Goal: Information Seeking & Learning: Find specific fact

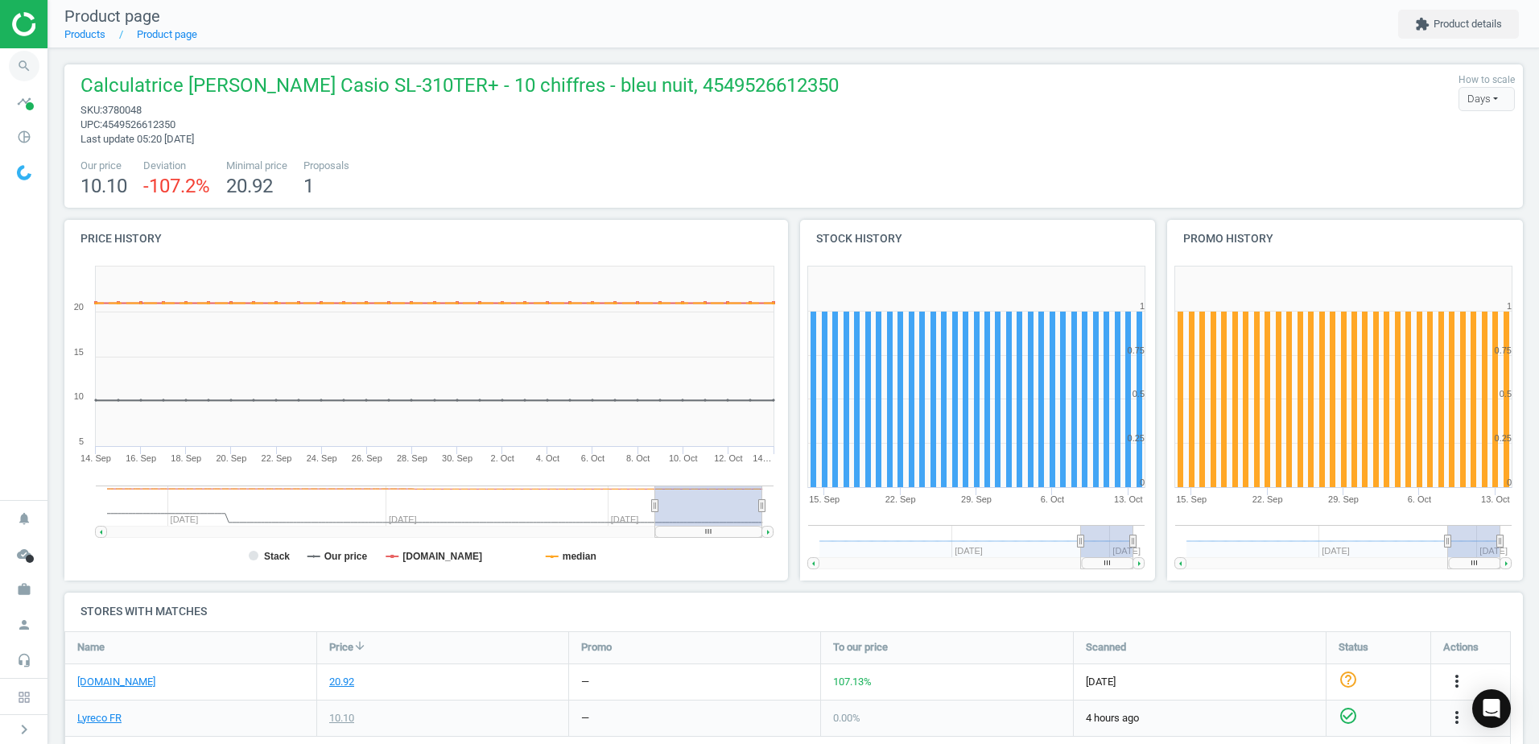
click at [20, 76] on icon "search" at bounding box center [24, 66] width 31 height 31
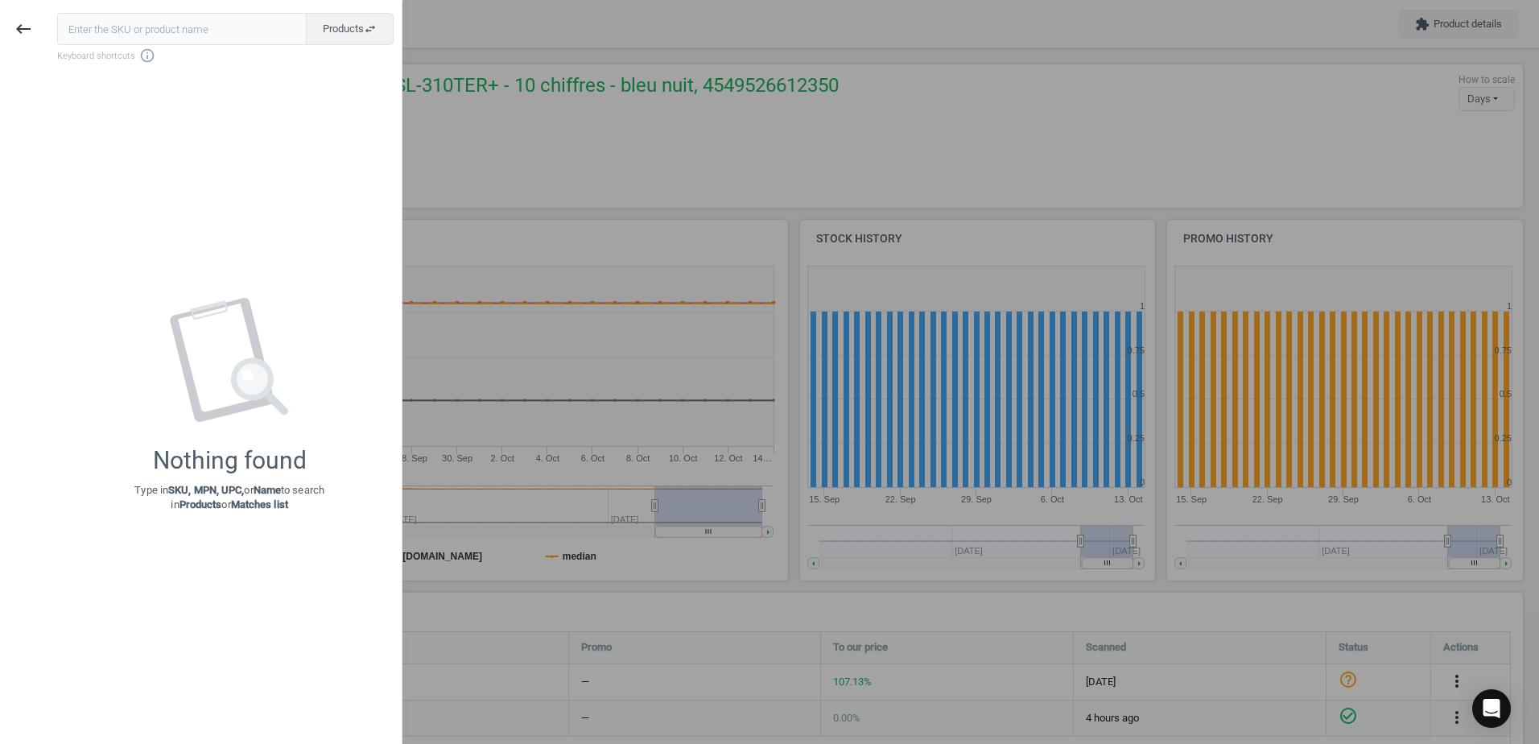
click at [109, 18] on input "text" at bounding box center [181, 29] width 249 height 32
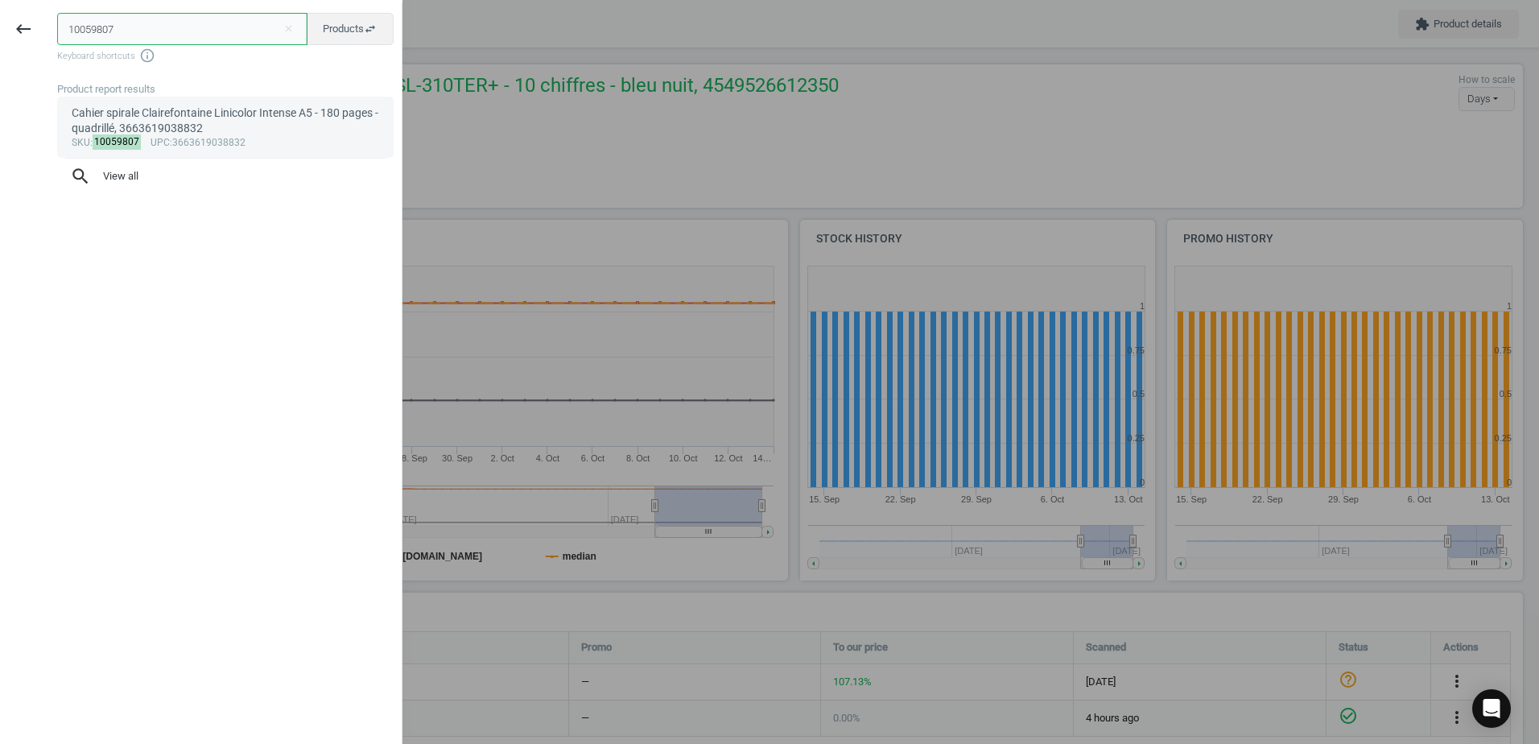
type input "10059807"
click at [188, 140] on div "sku : 10059807 upc :3663619038832" at bounding box center [226, 143] width 308 height 13
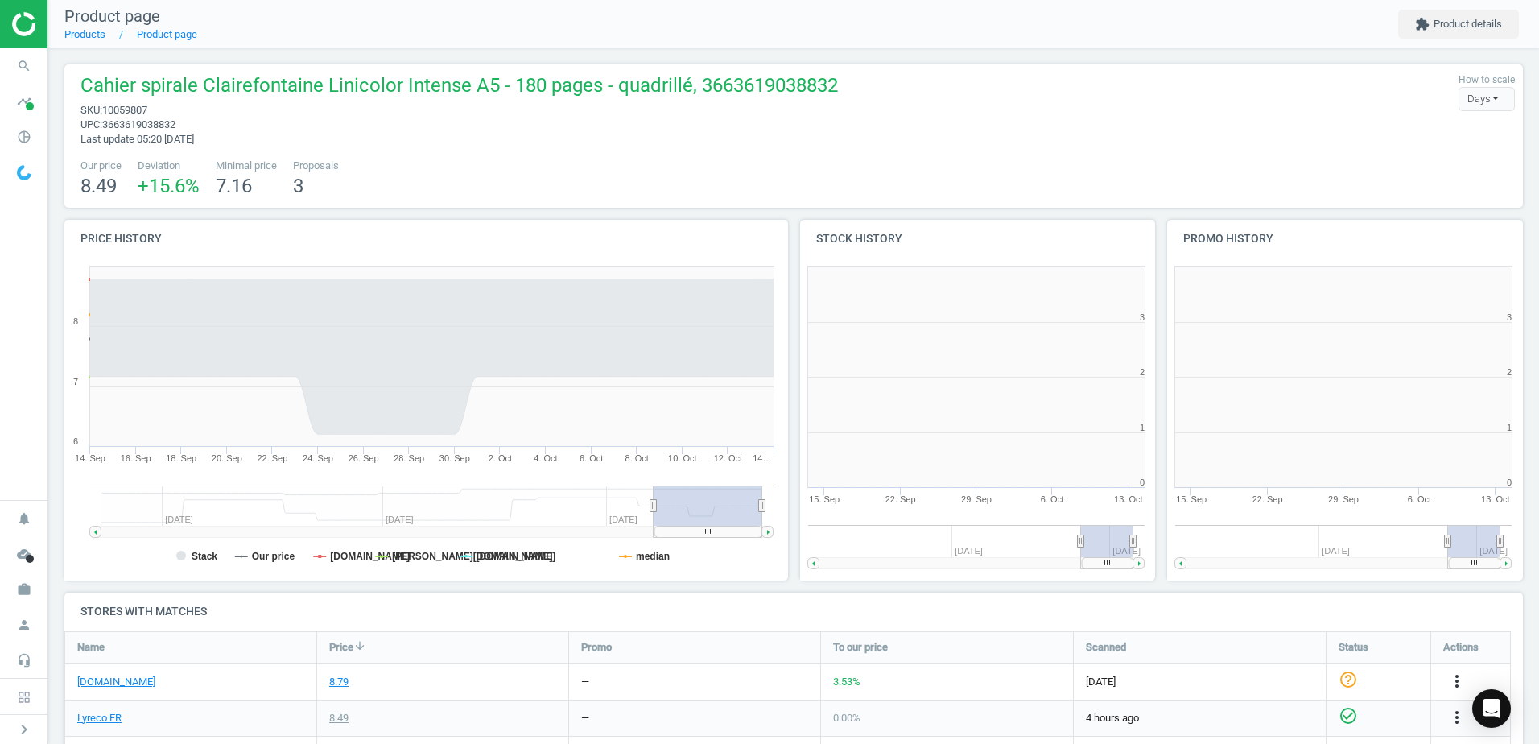
scroll to position [347, 377]
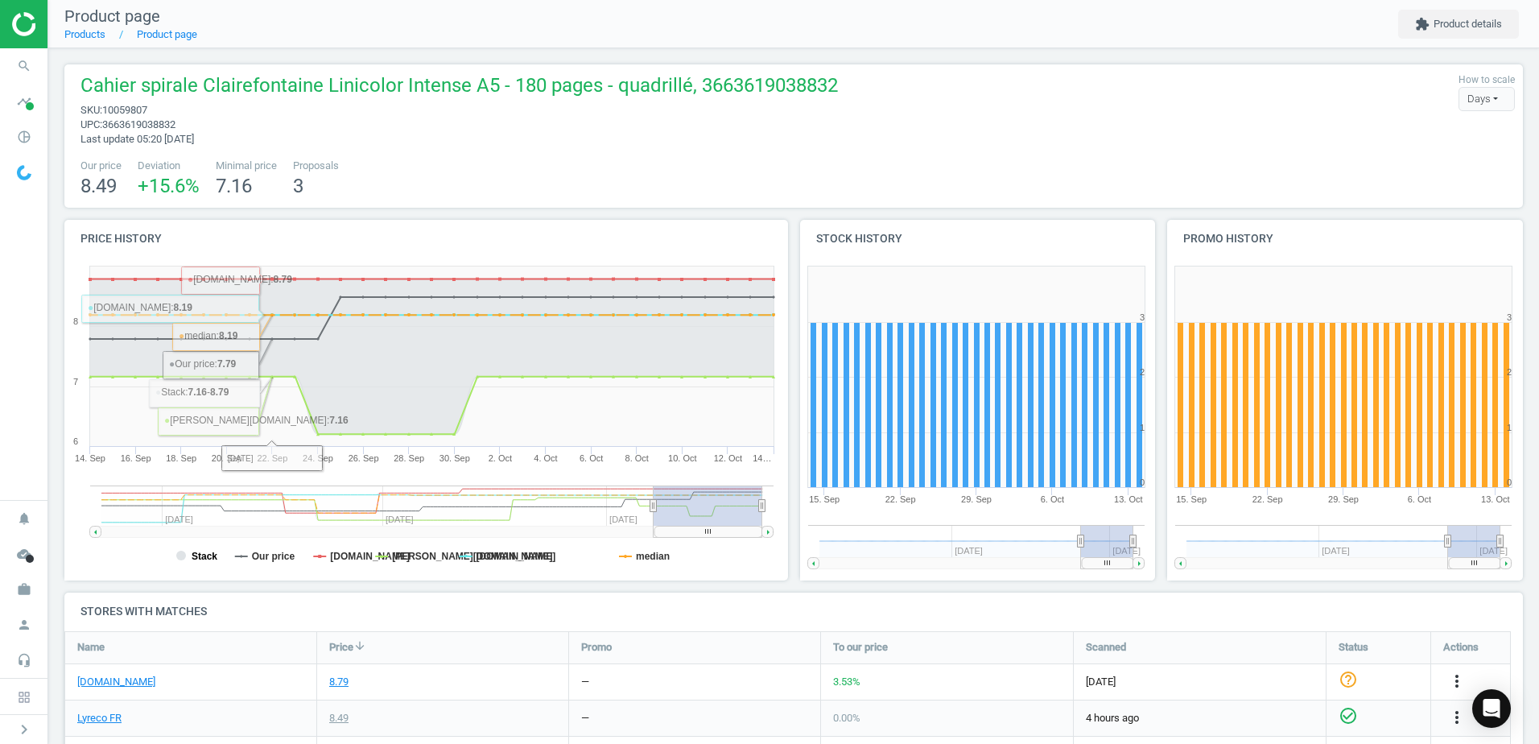
click at [199, 556] on tspan "Stack" at bounding box center [205, 555] width 26 height 11
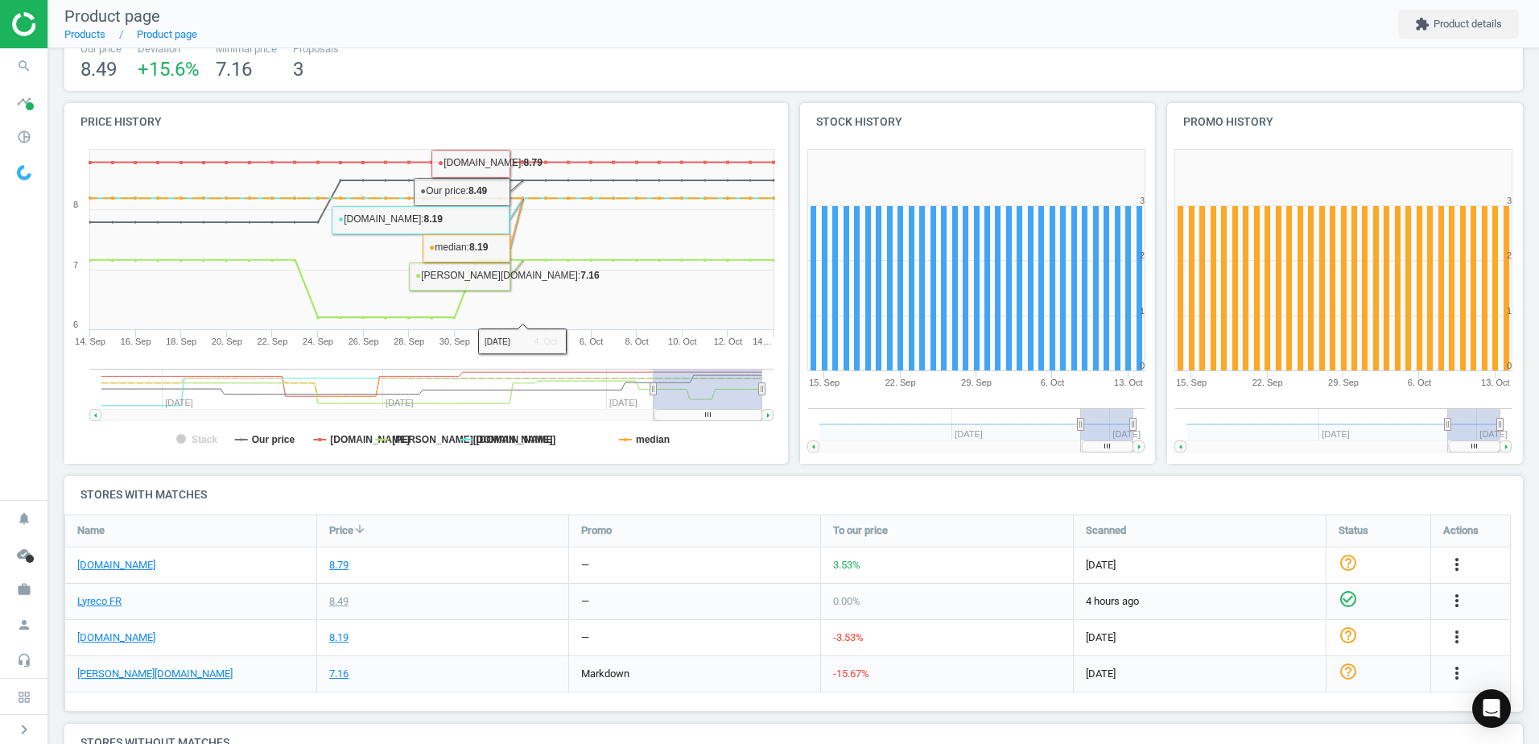
scroll to position [241, 0]
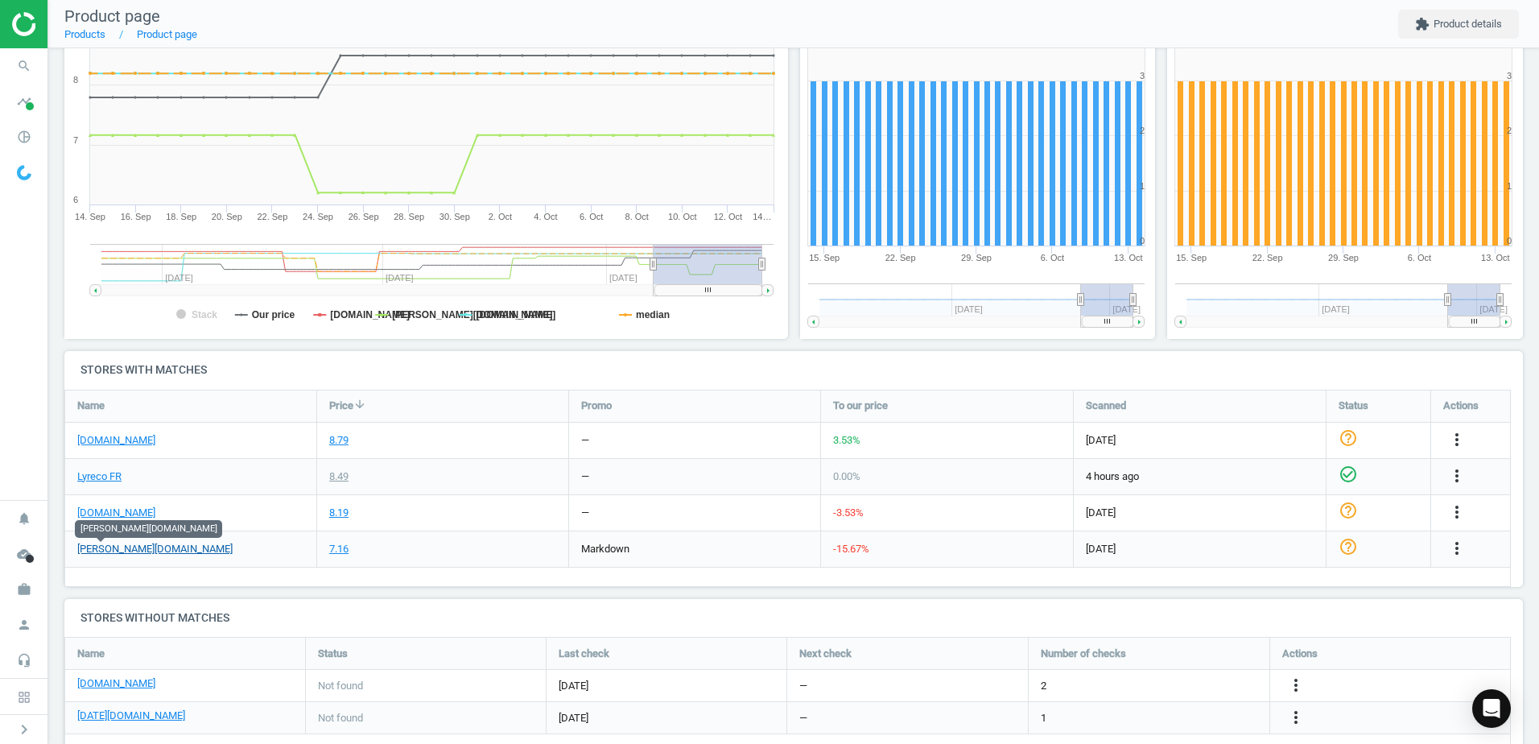
click at [112, 548] on link "[PERSON_NAME][DOMAIN_NAME]" at bounding box center [154, 549] width 155 height 14
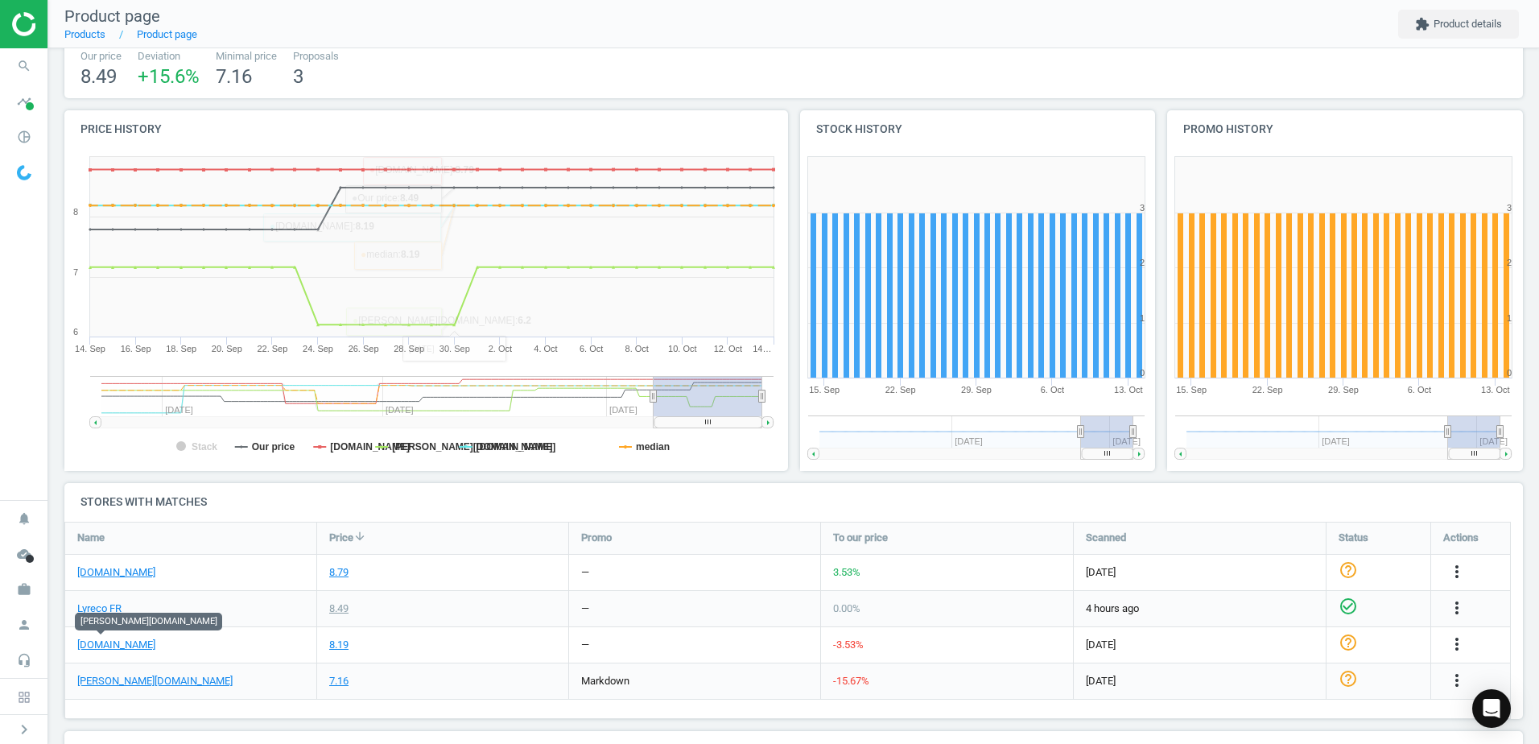
scroll to position [0, 0]
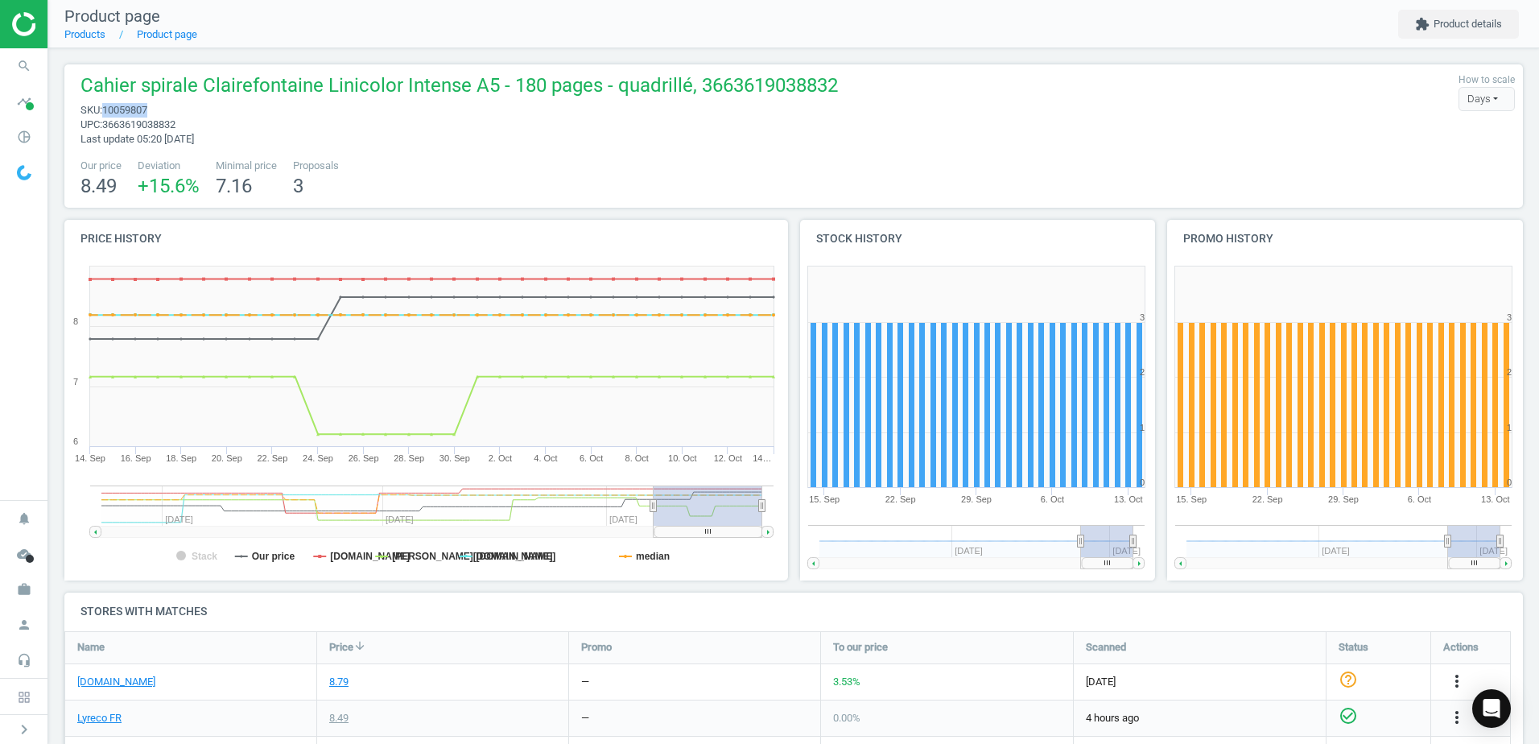
drag, startPoint x: 154, startPoint y: 111, endPoint x: 105, endPoint y: 108, distance: 49.2
click at [105, 108] on span "sku : 10059807" at bounding box center [458, 110] width 757 height 14
drag, startPoint x: 105, startPoint y: 108, endPoint x: 116, endPoint y: 107, distance: 11.3
copy span "10059807"
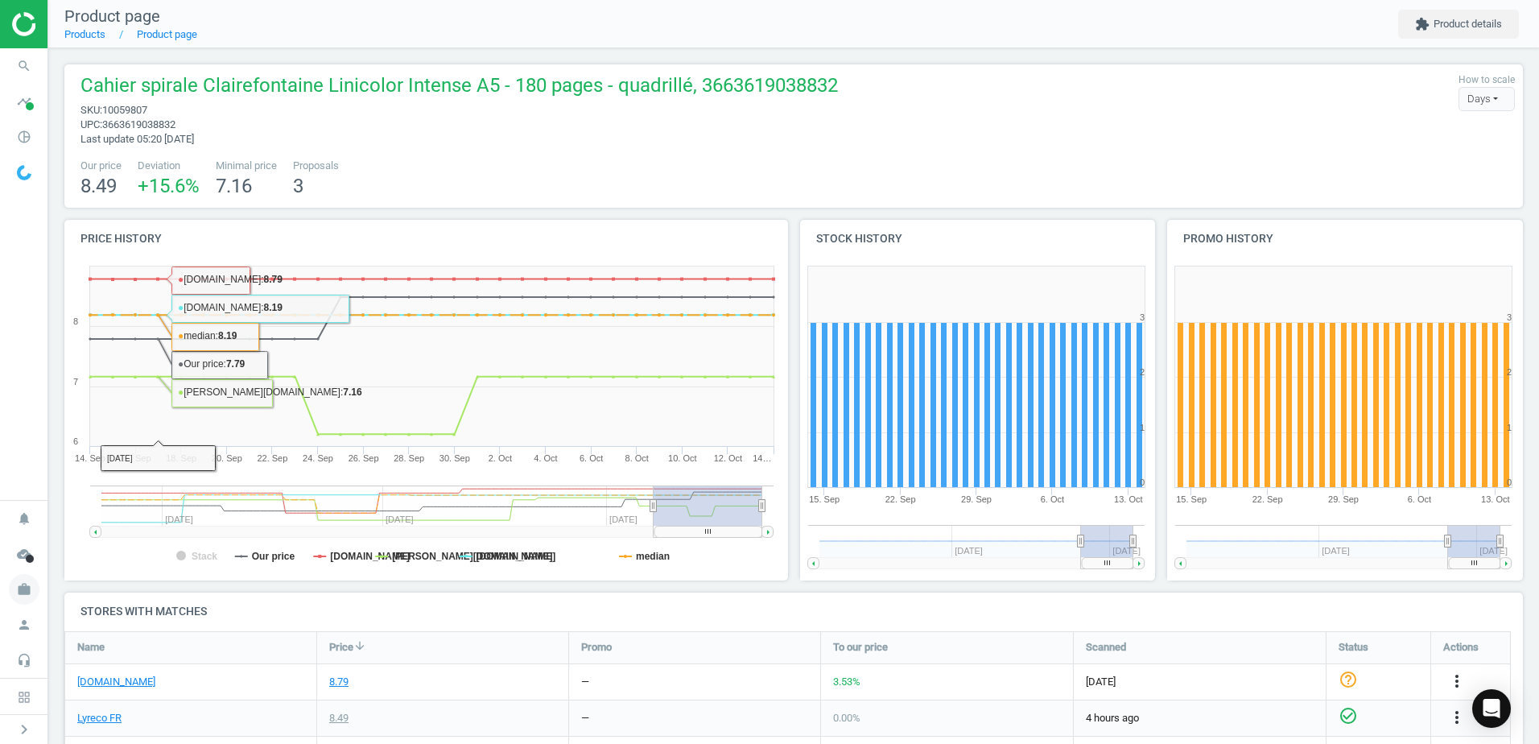
click at [16, 583] on icon "work" at bounding box center [24, 589] width 31 height 31
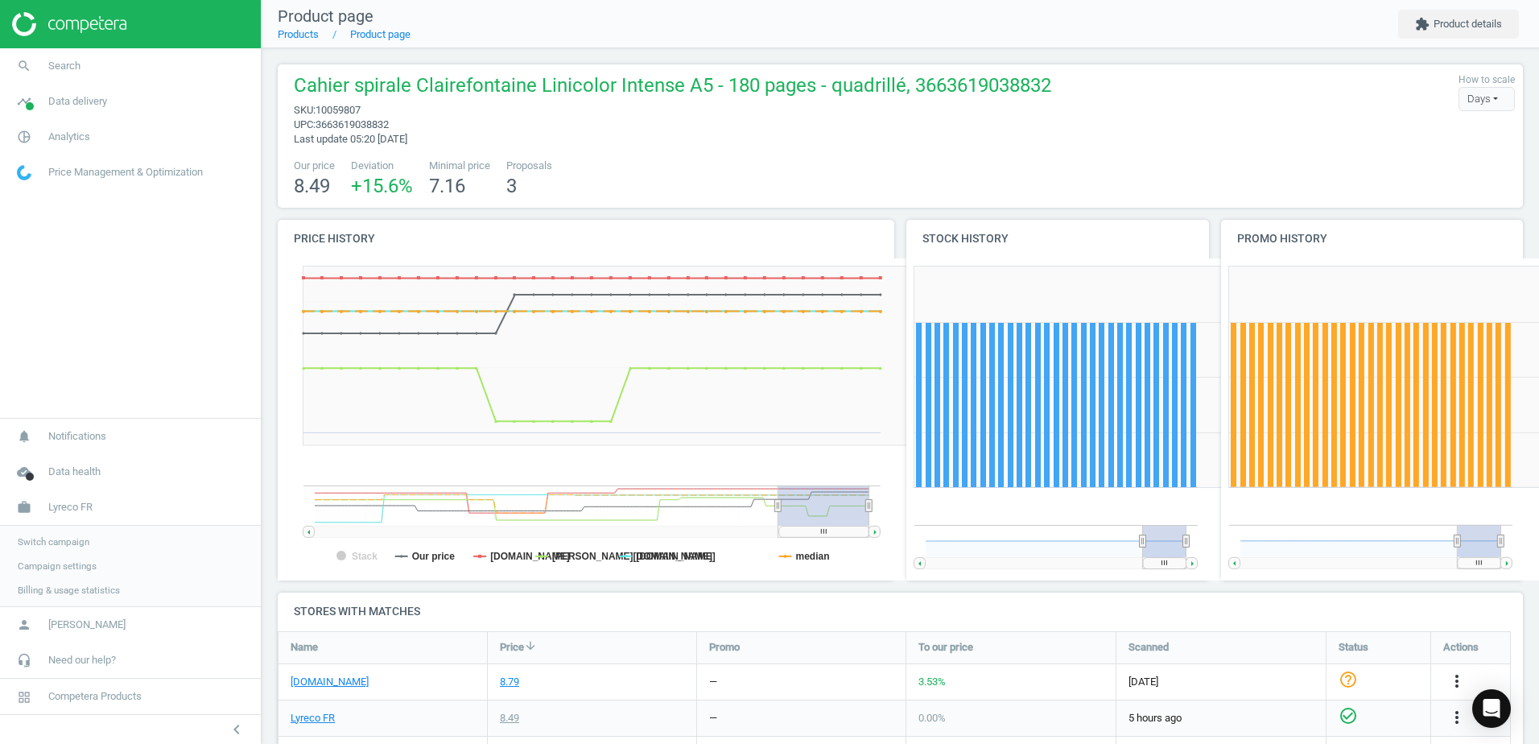
scroll to position [142, 1258]
click at [47, 550] on link "Switch campaign" at bounding box center [130, 542] width 261 height 24
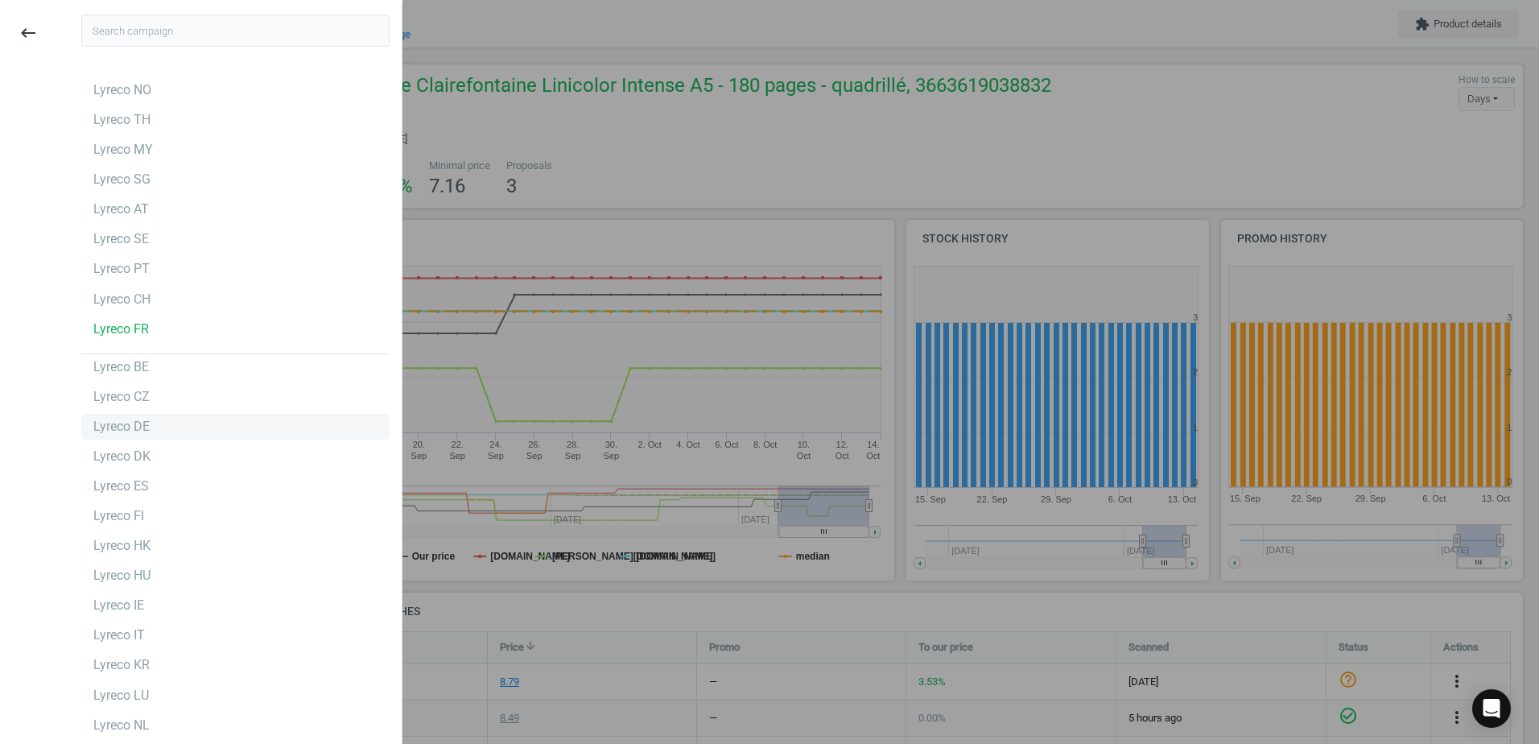
click at [175, 415] on div "Lyreco DE" at bounding box center [235, 427] width 308 height 26
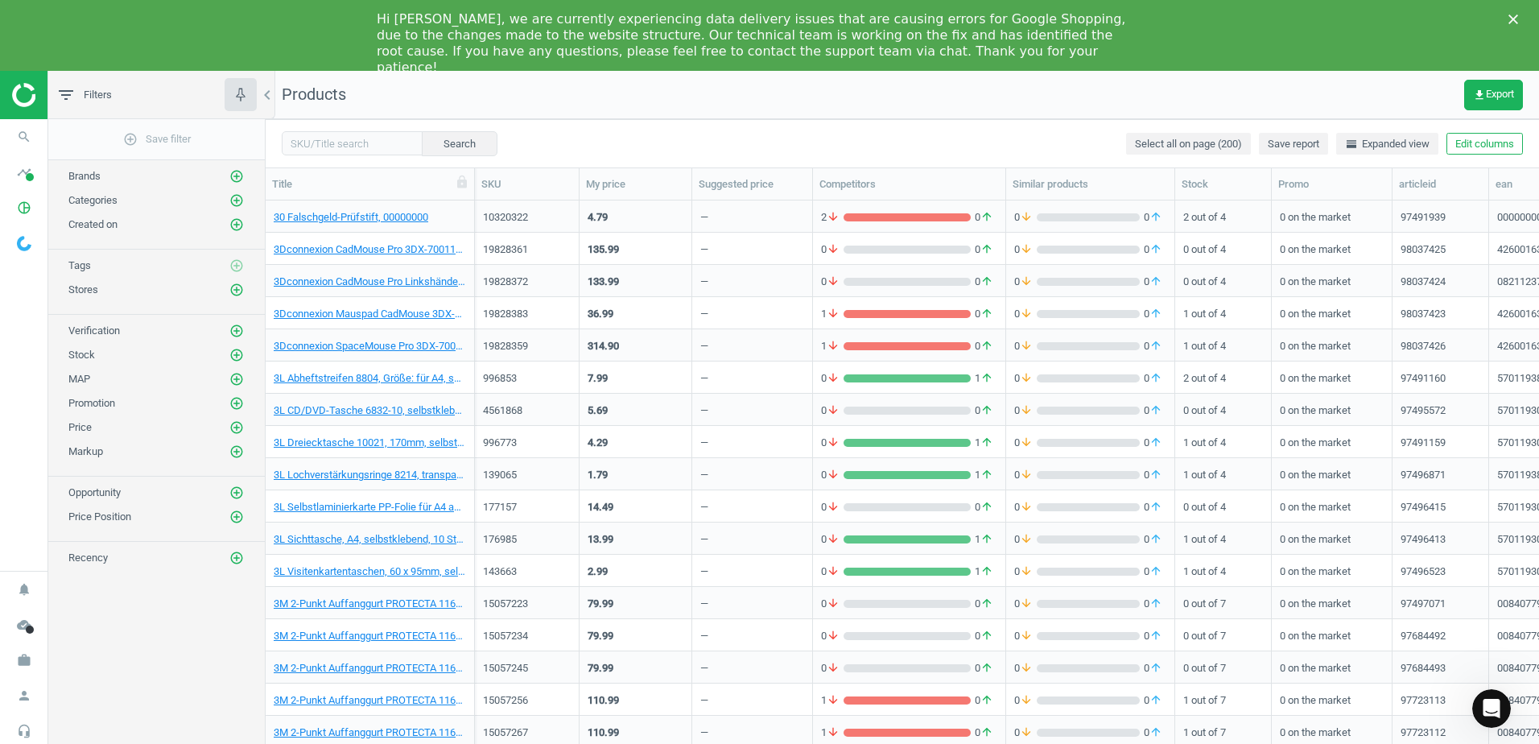
click at [31, 101] on img at bounding box center [69, 95] width 114 height 24
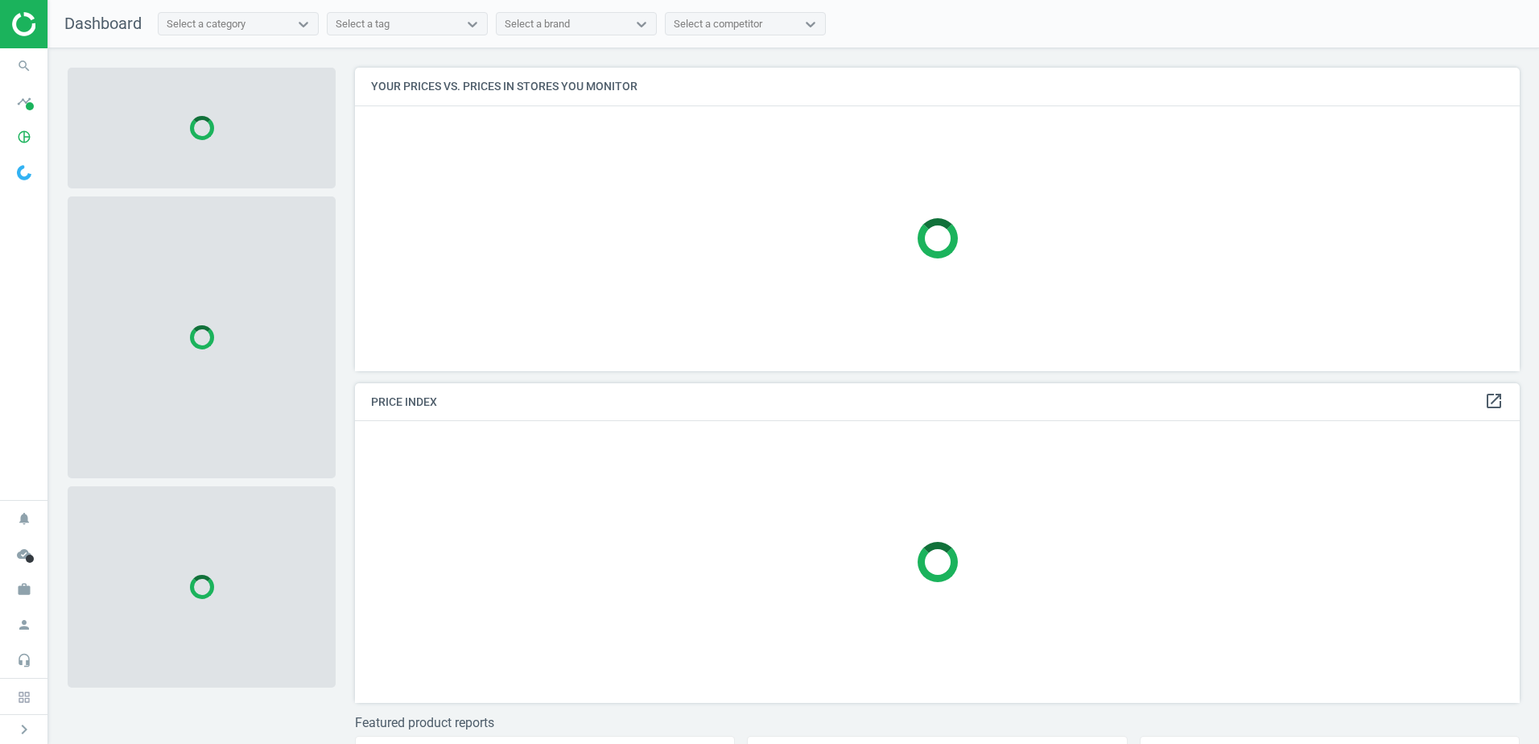
scroll to position [328, 1177]
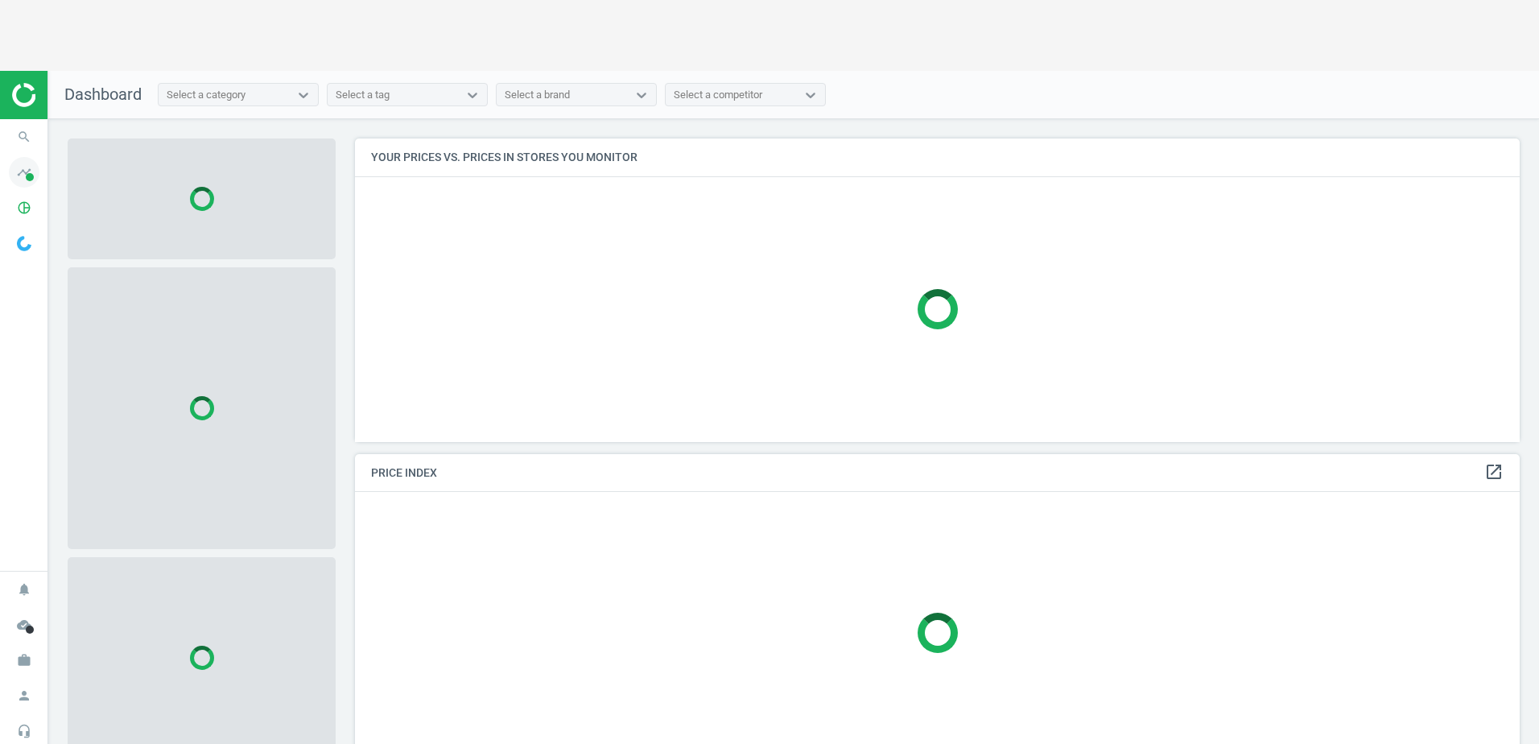
click at [19, 119] on nav "search Search timeline Data delivery Overview Matches dashboard Matches Rematch…" at bounding box center [23, 344] width 47 height 451
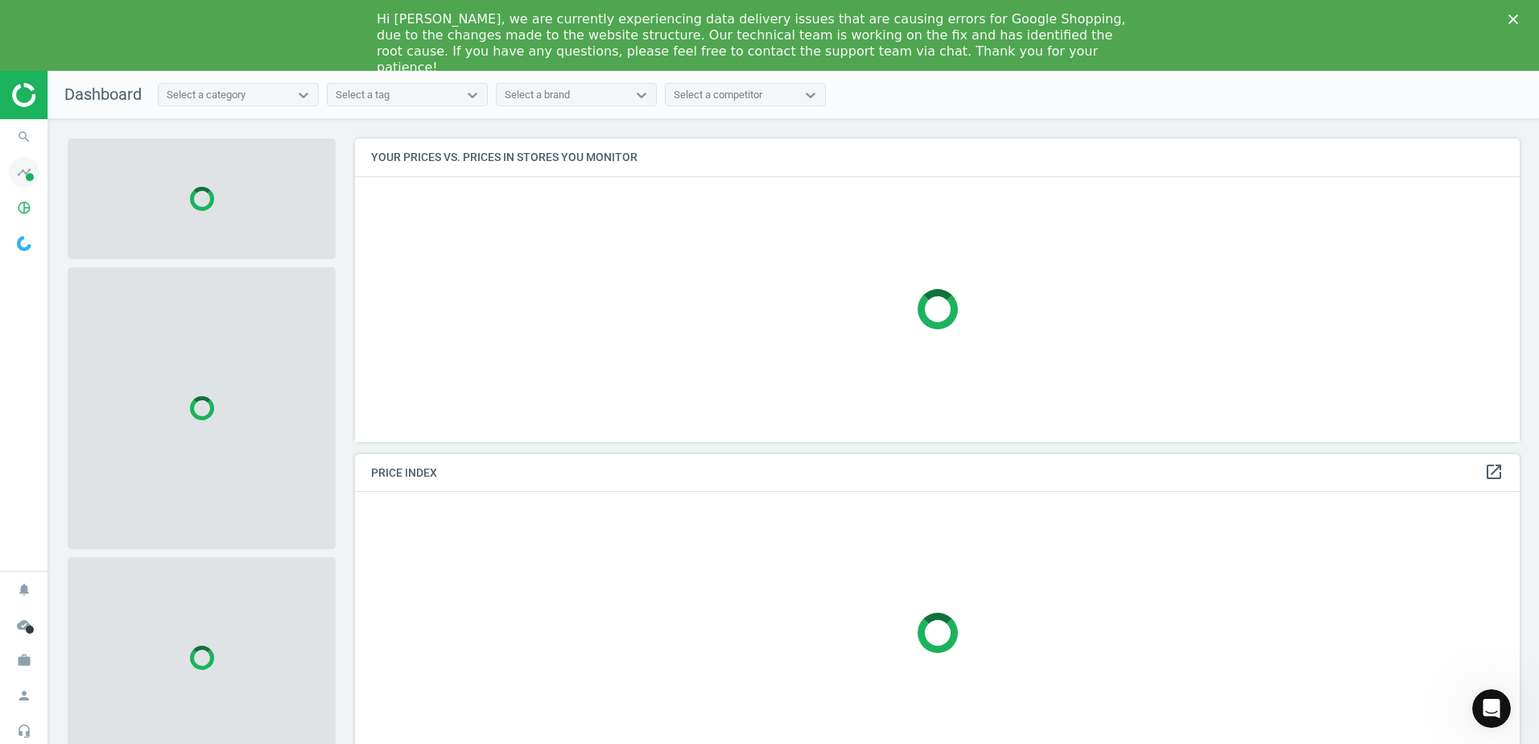
scroll to position [0, 0]
click at [34, 175] on icon "timeline" at bounding box center [24, 172] width 31 height 31
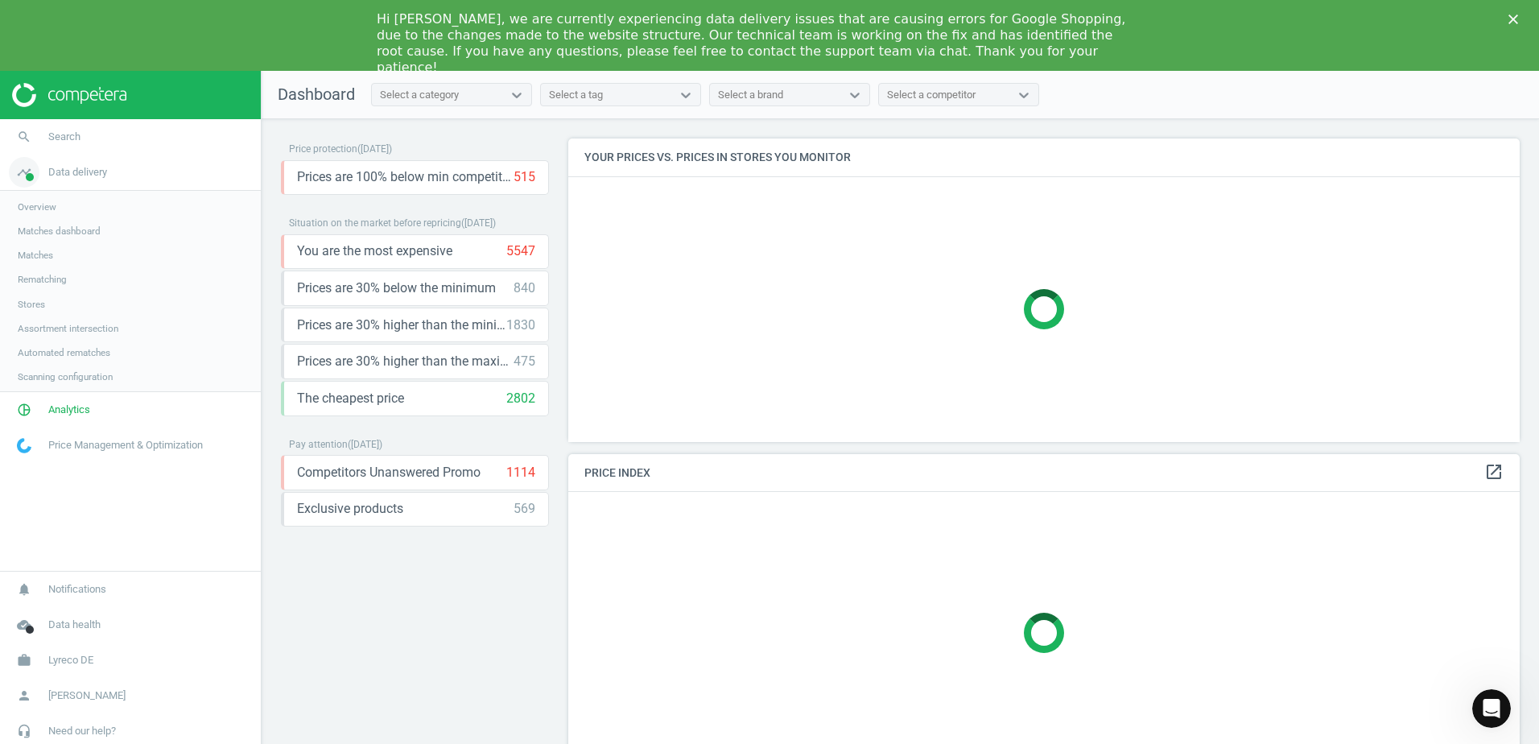
scroll to position [328, 964]
click at [37, 308] on span "Stores" at bounding box center [31, 304] width 27 height 13
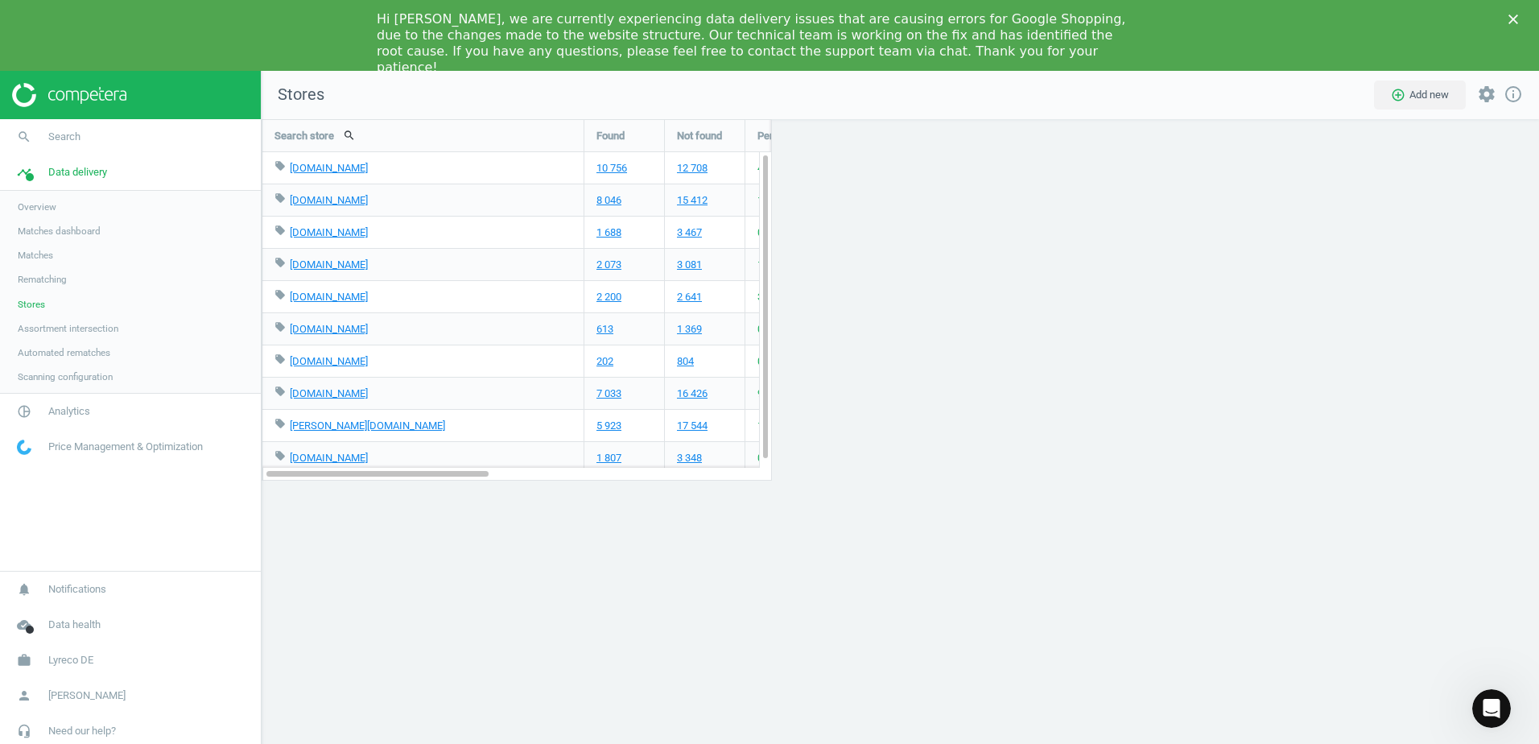
scroll to position [720, 1302]
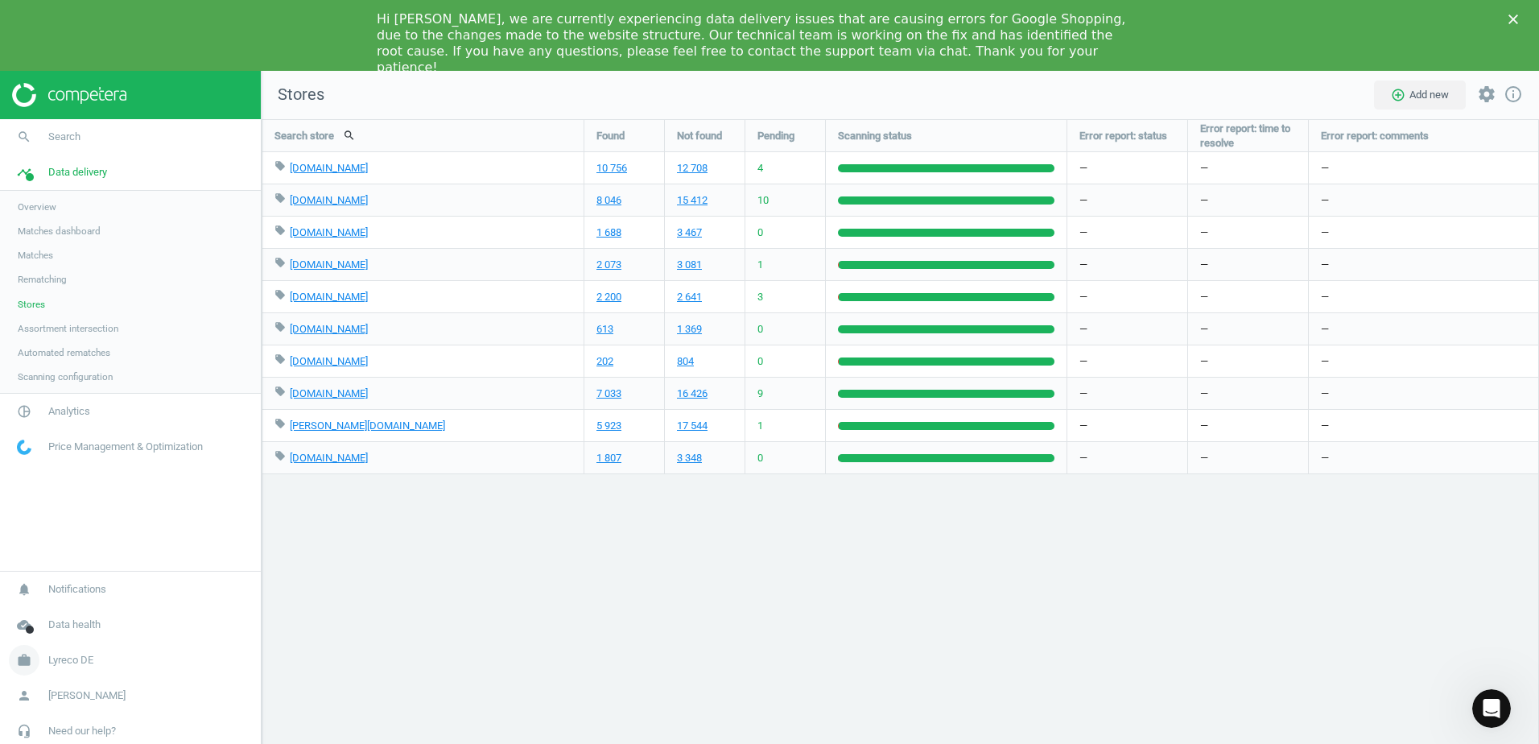
click at [22, 662] on icon "work" at bounding box center [24, 660] width 31 height 31
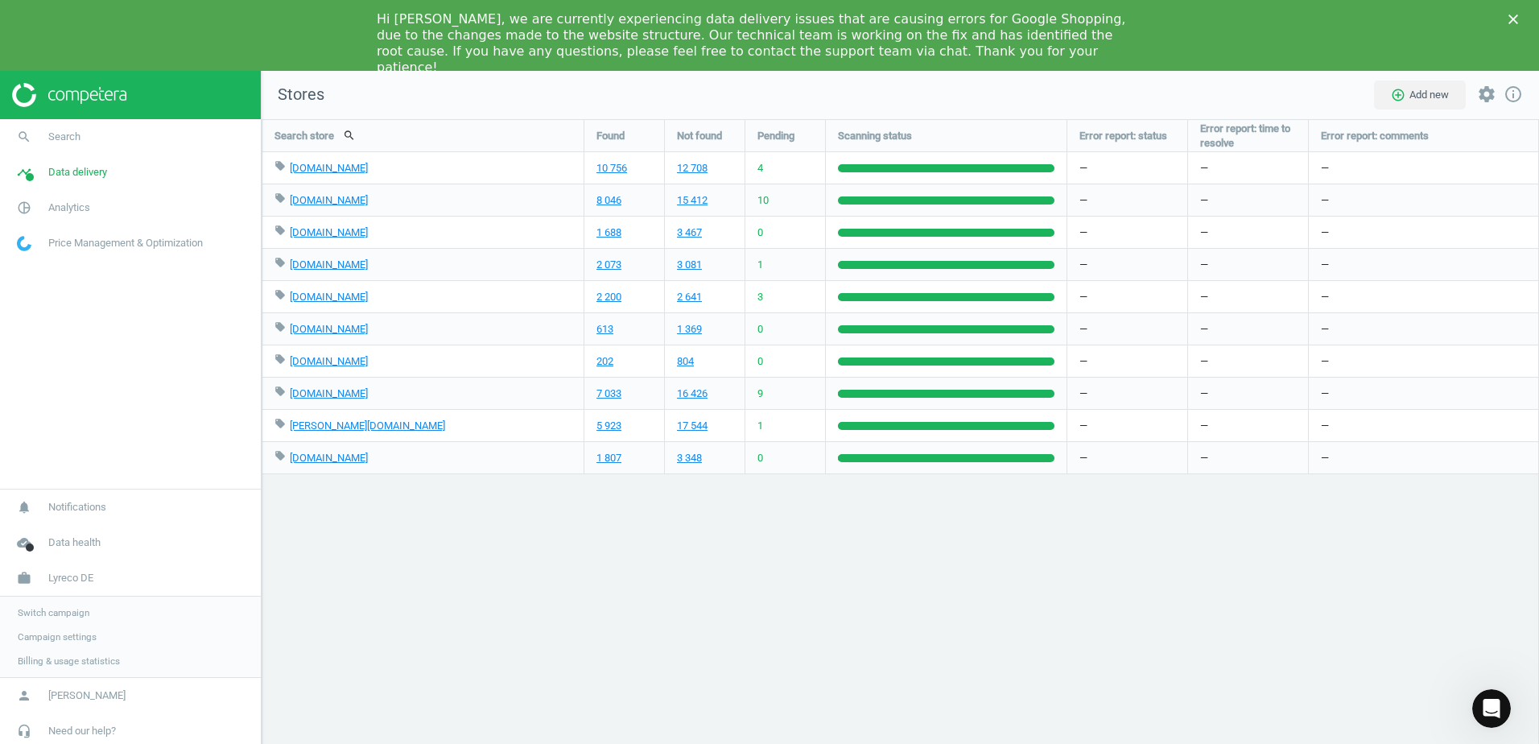
click at [52, 608] on span "Switch campaign" at bounding box center [54, 612] width 72 height 13
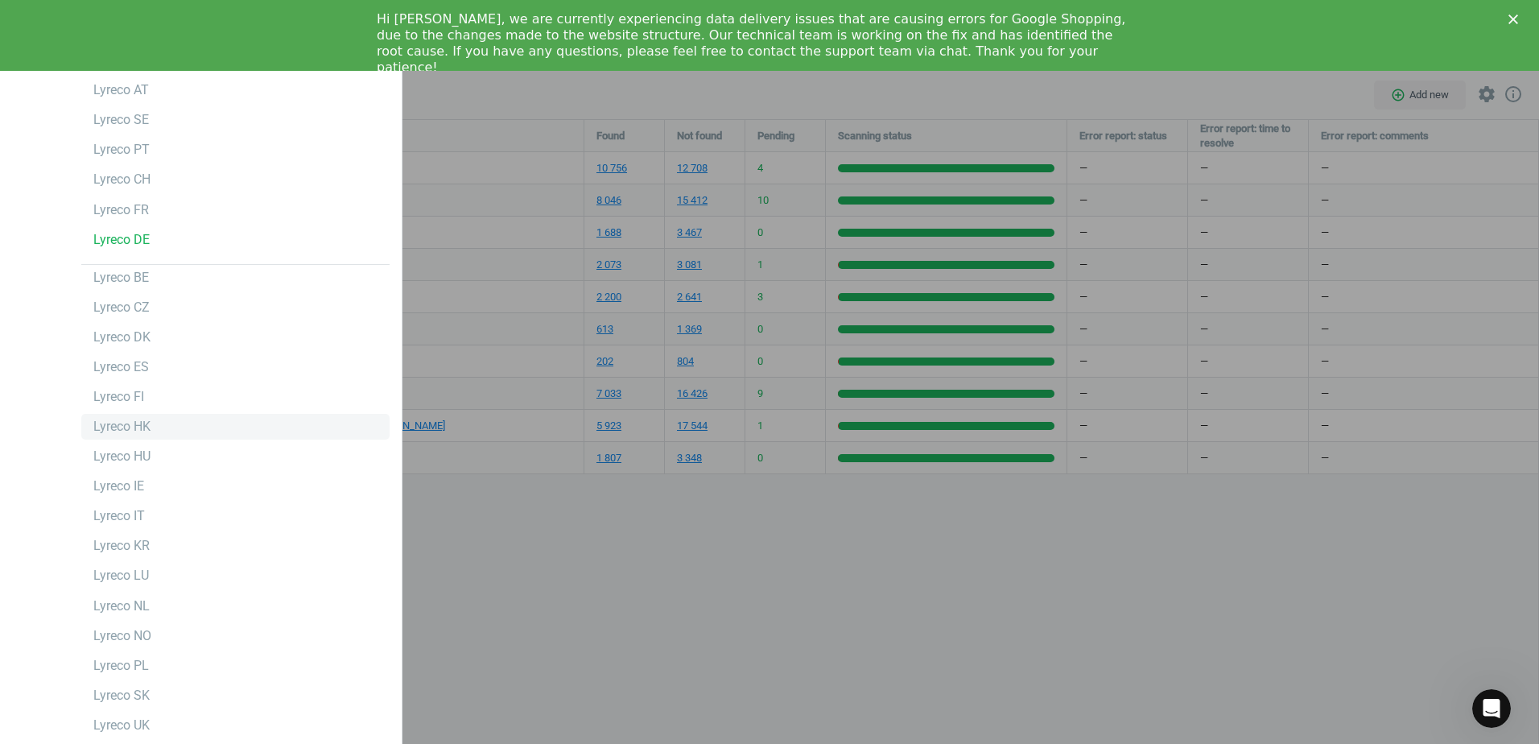
scroll to position [0, 0]
click at [131, 304] on div "Lyreco FR" at bounding box center [121, 300] width 56 height 18
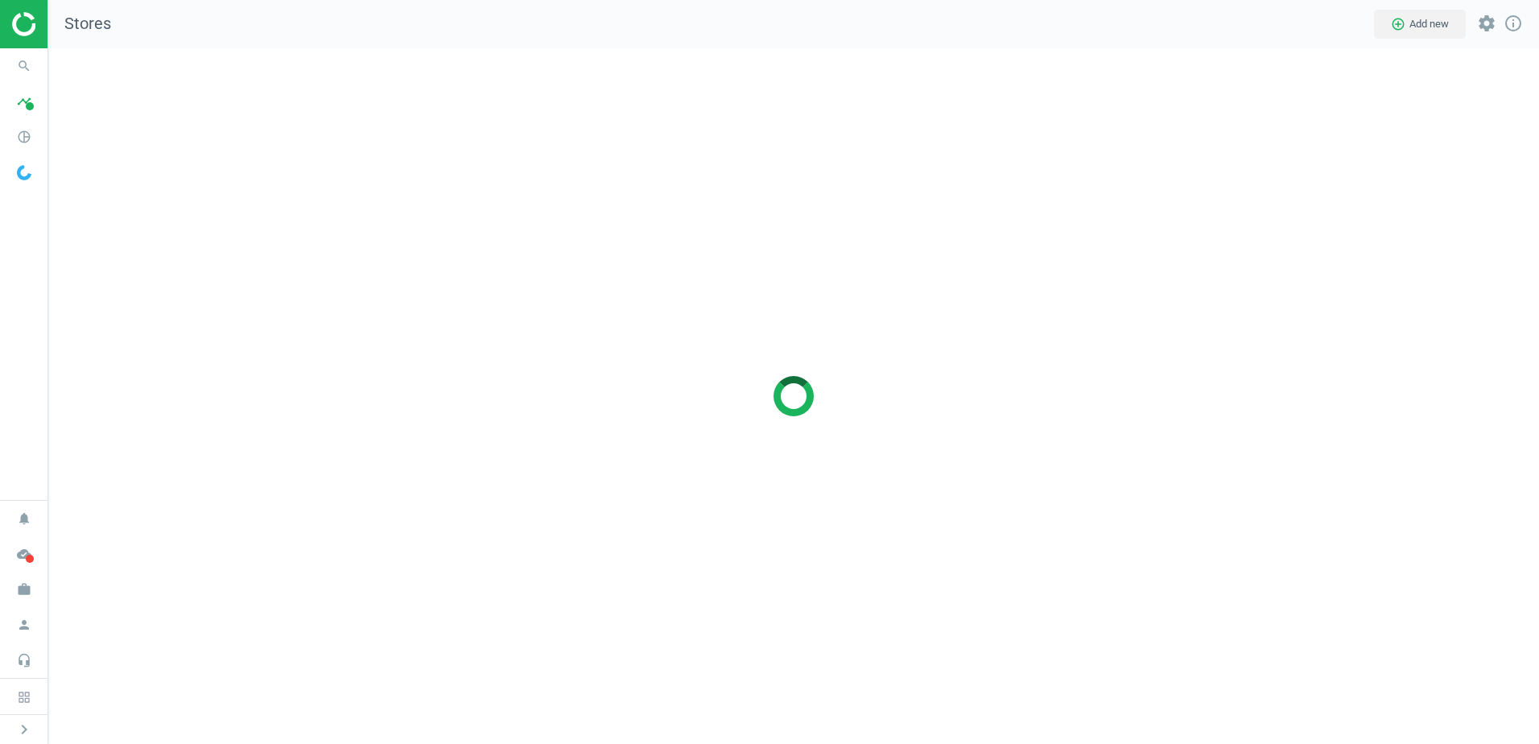
scroll to position [720, 1515]
click at [26, 66] on icon "search" at bounding box center [24, 66] width 31 height 31
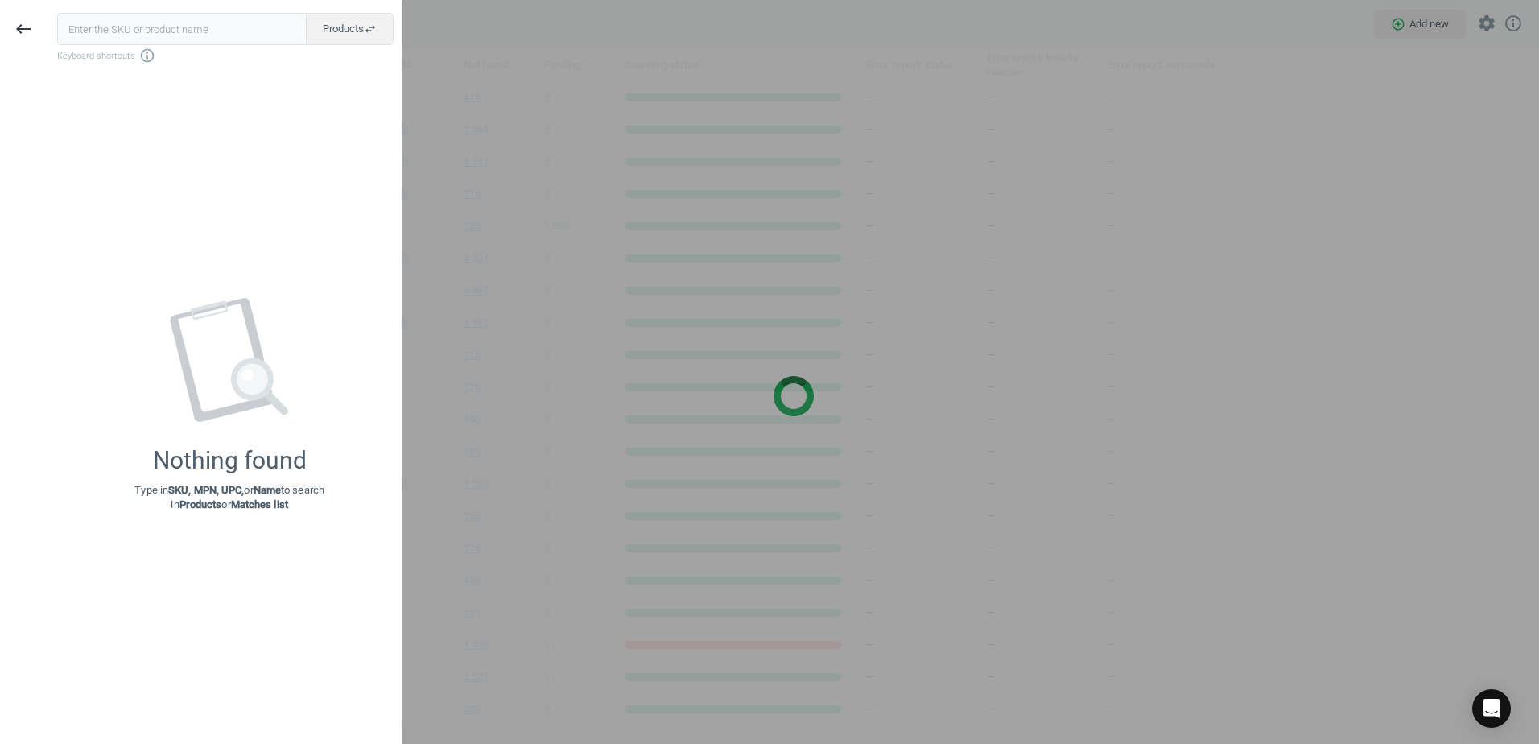
click at [109, 27] on input "text" at bounding box center [181, 29] width 249 height 32
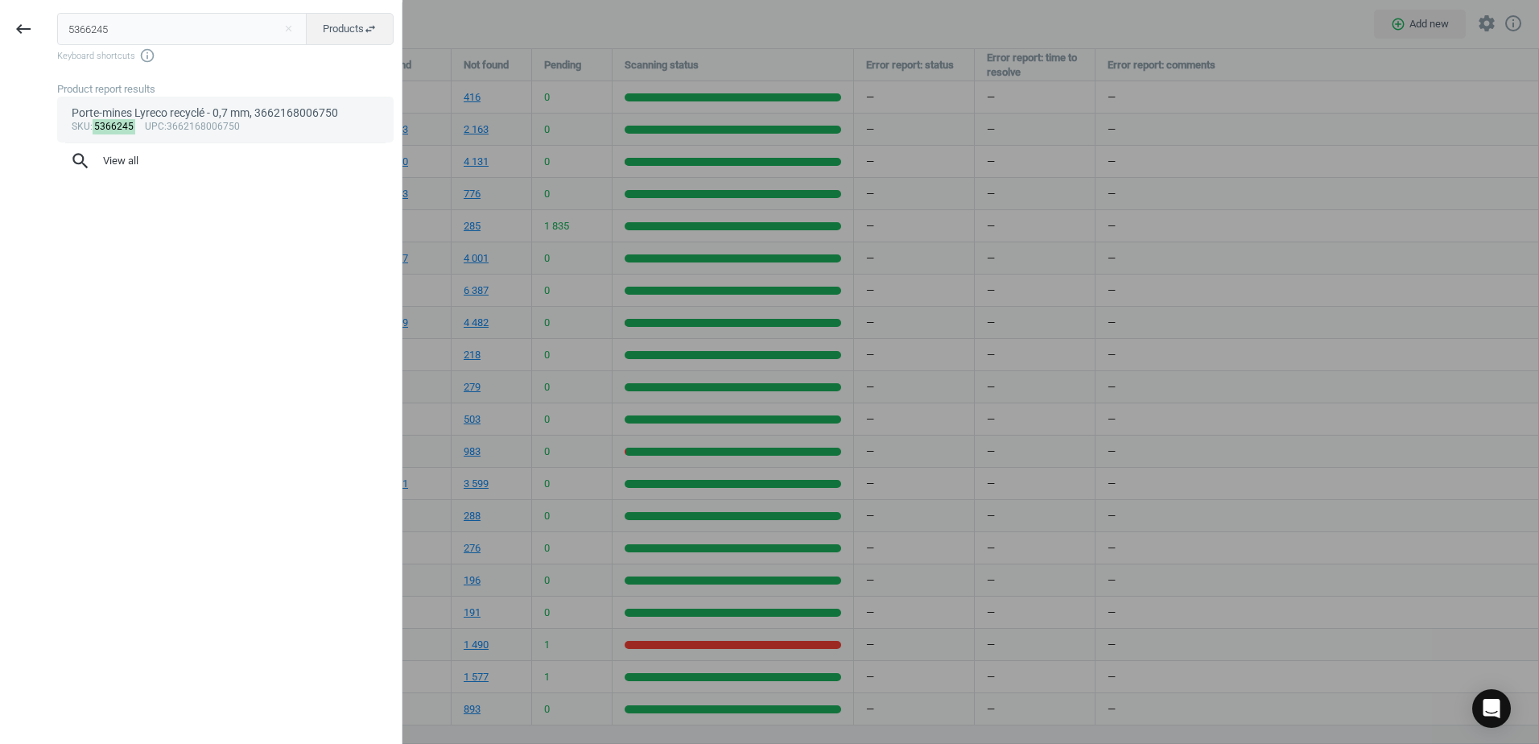
type input "5366245"
click at [186, 118] on div "Porte-mines Lyreco recyclé - 0,7 mm, 3662168006750" at bounding box center [226, 112] width 308 height 15
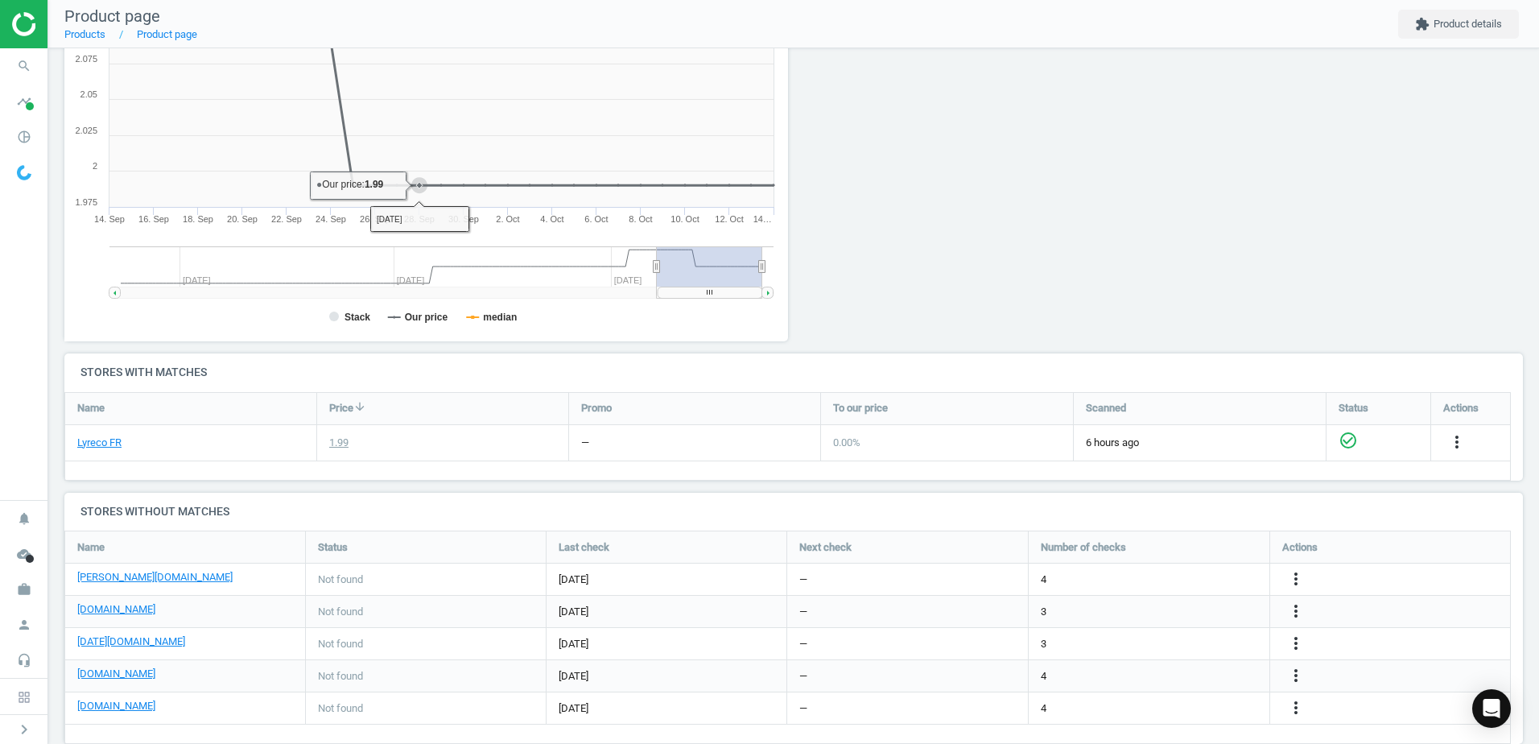
scroll to position [267, 0]
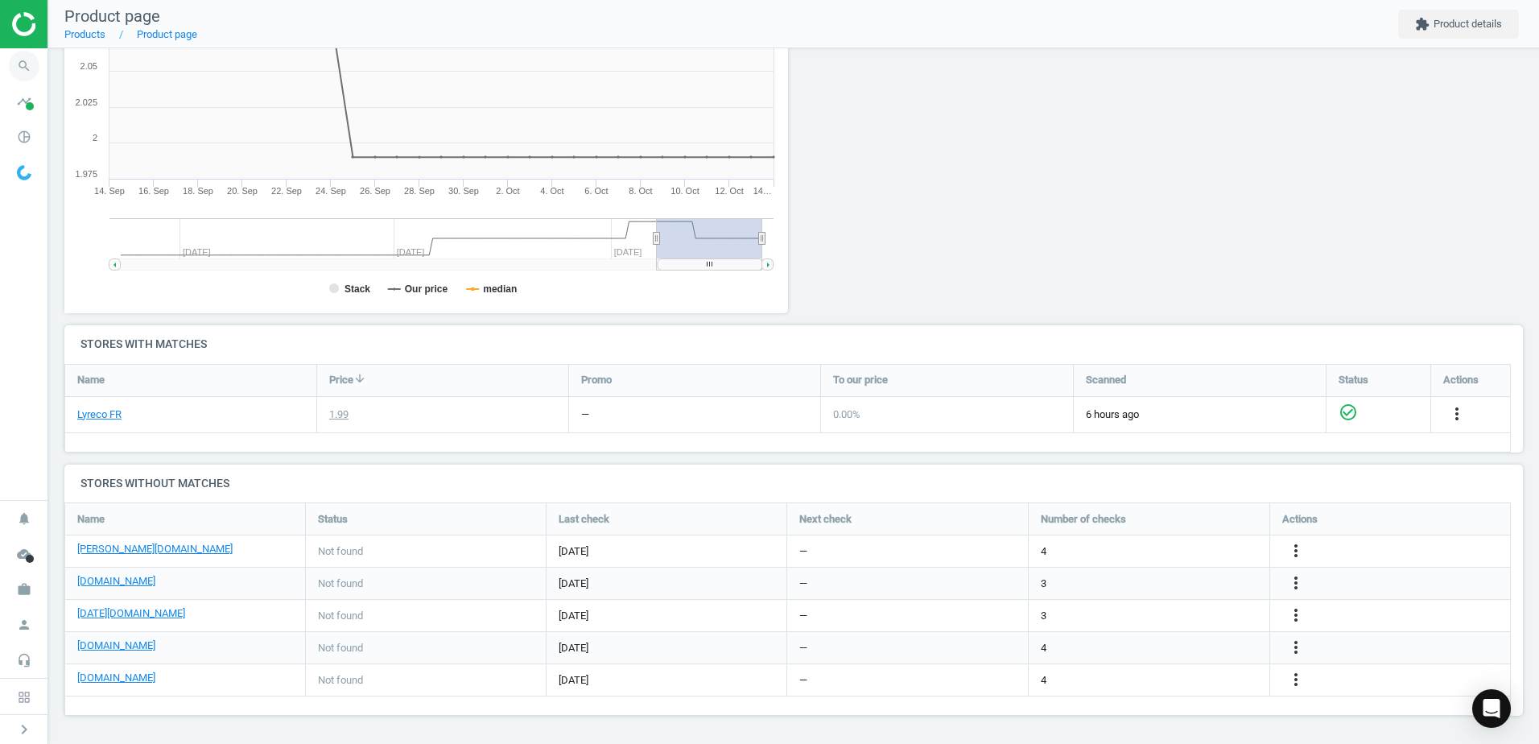
click at [19, 68] on icon "search" at bounding box center [24, 66] width 31 height 31
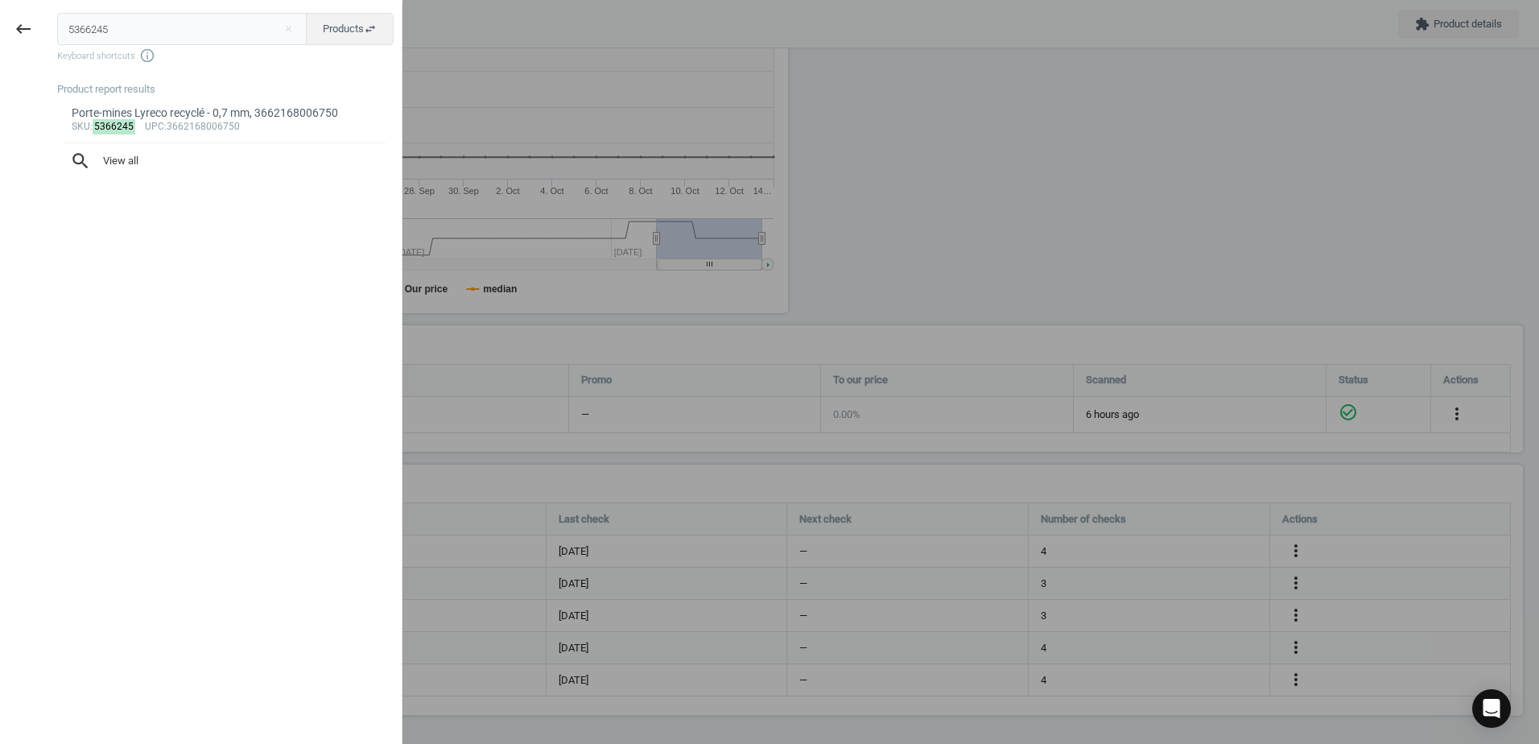
drag, startPoint x: 19, startPoint y: 68, endPoint x: 208, endPoint y: 29, distance: 193.8
click at [216, 31] on input "5366245" at bounding box center [182, 29] width 250 height 32
drag, startPoint x: 144, startPoint y: 31, endPoint x: -2, endPoint y: 52, distance: 147.8
click at [0, 52] on html "Group 2 Created with Sketch. ic/cloud_download/grey600 Created with Sketch. gra…" at bounding box center [769, 372] width 1539 height 744
type input "151147"
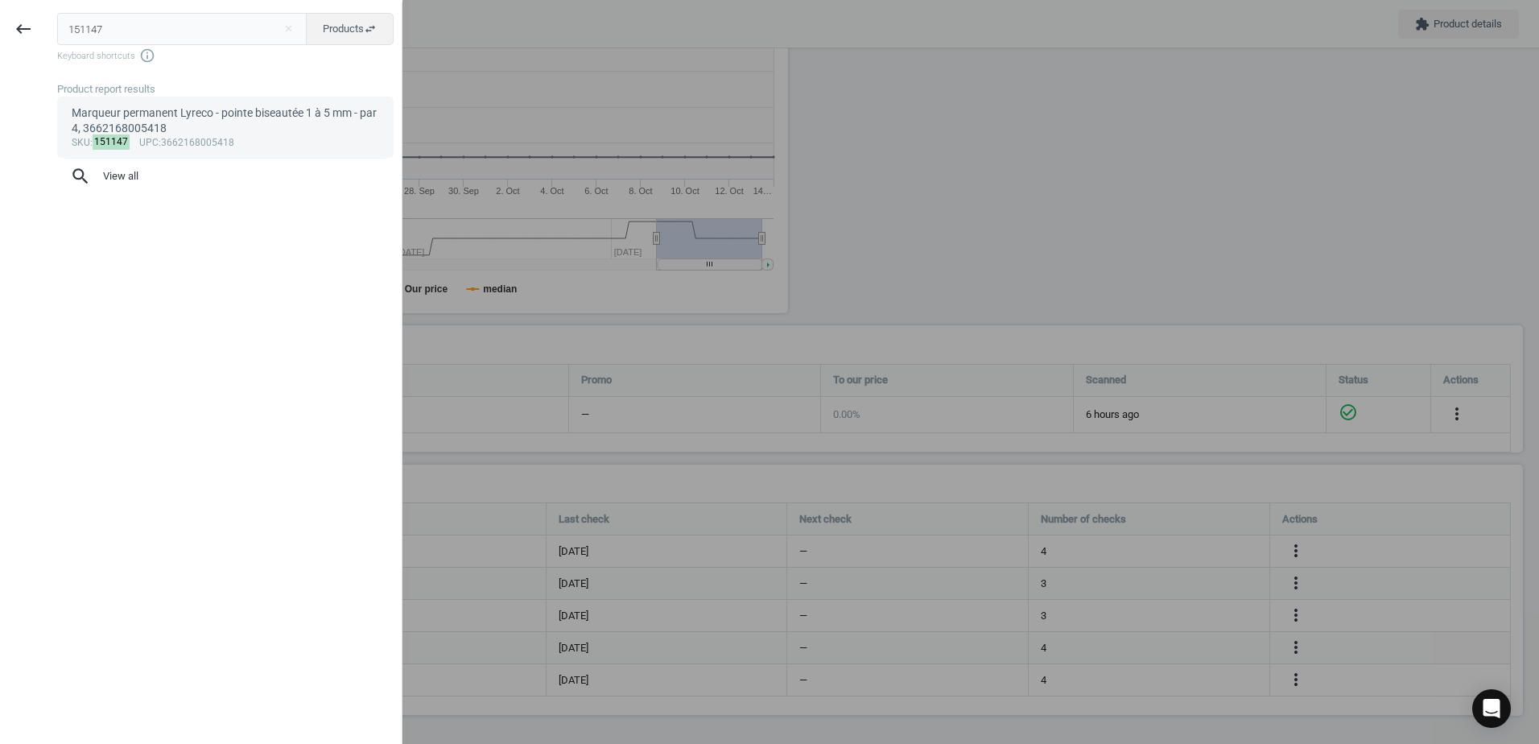
click at [215, 137] on div "sku : 151147 upc :3662168005418" at bounding box center [226, 143] width 308 height 13
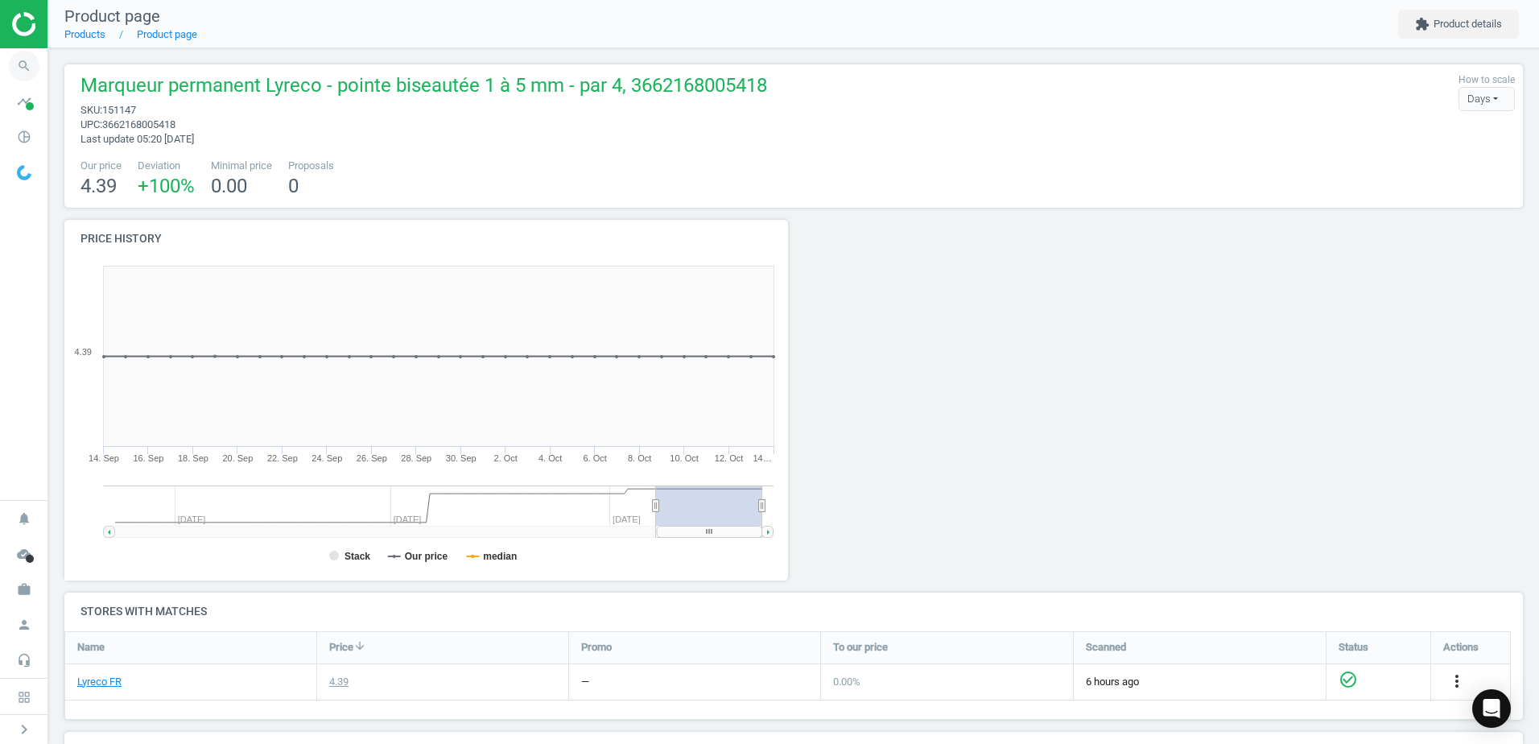
click at [24, 58] on icon "search" at bounding box center [24, 66] width 31 height 31
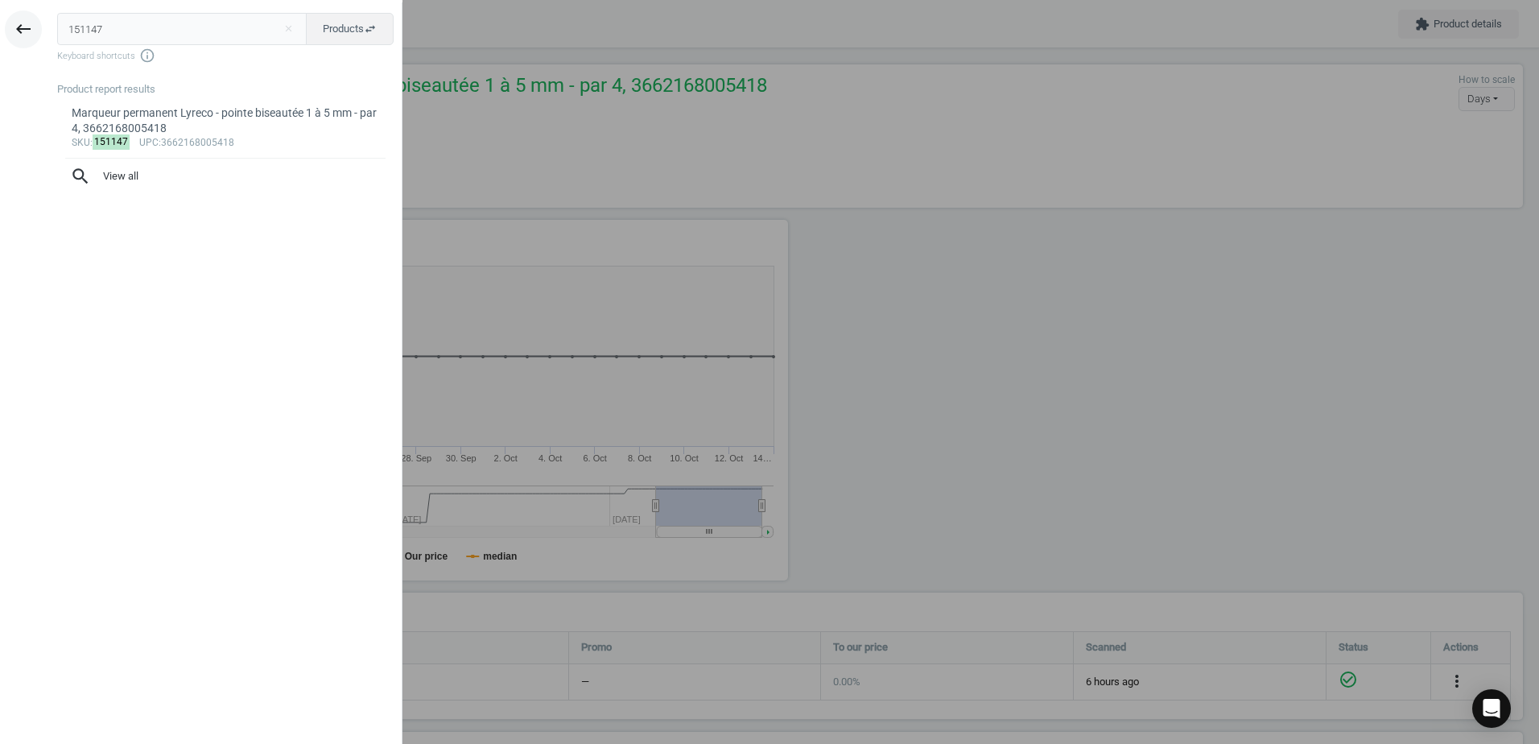
drag, startPoint x: 123, startPoint y: 35, endPoint x: 23, endPoint y: 19, distance: 101.0
click at [23, 19] on div "keyboard_backspace 151147 close Products swap_horiz Keyboard shortcuts info_out…" at bounding box center [201, 374] width 402 height 744
type input "993512"
click at [278, 133] on div "Marqueur tableau blanc Lyreco - pointe biseautée 1 à 5 mm - par 4, 3662168003407" at bounding box center [226, 120] width 308 height 31
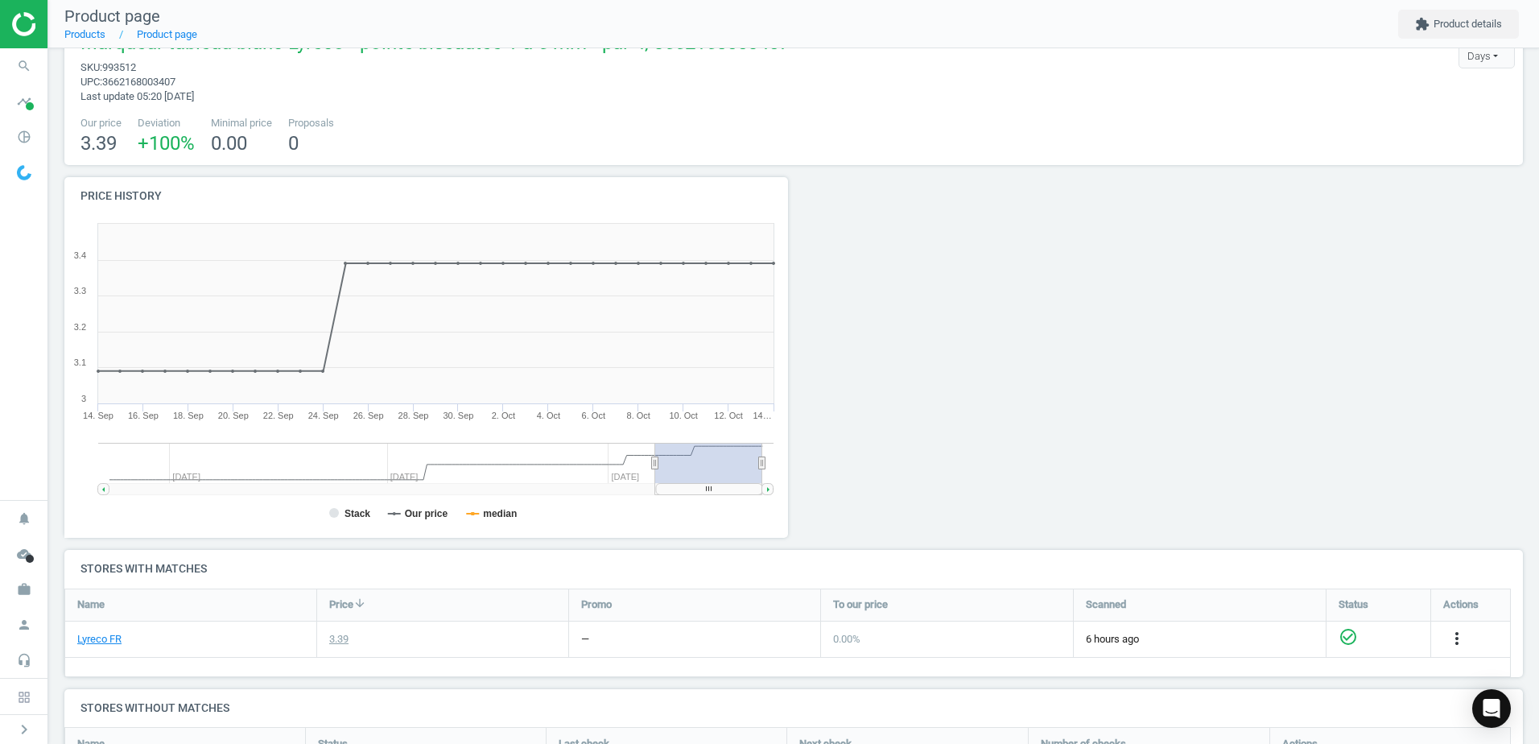
scroll to position [26, 0]
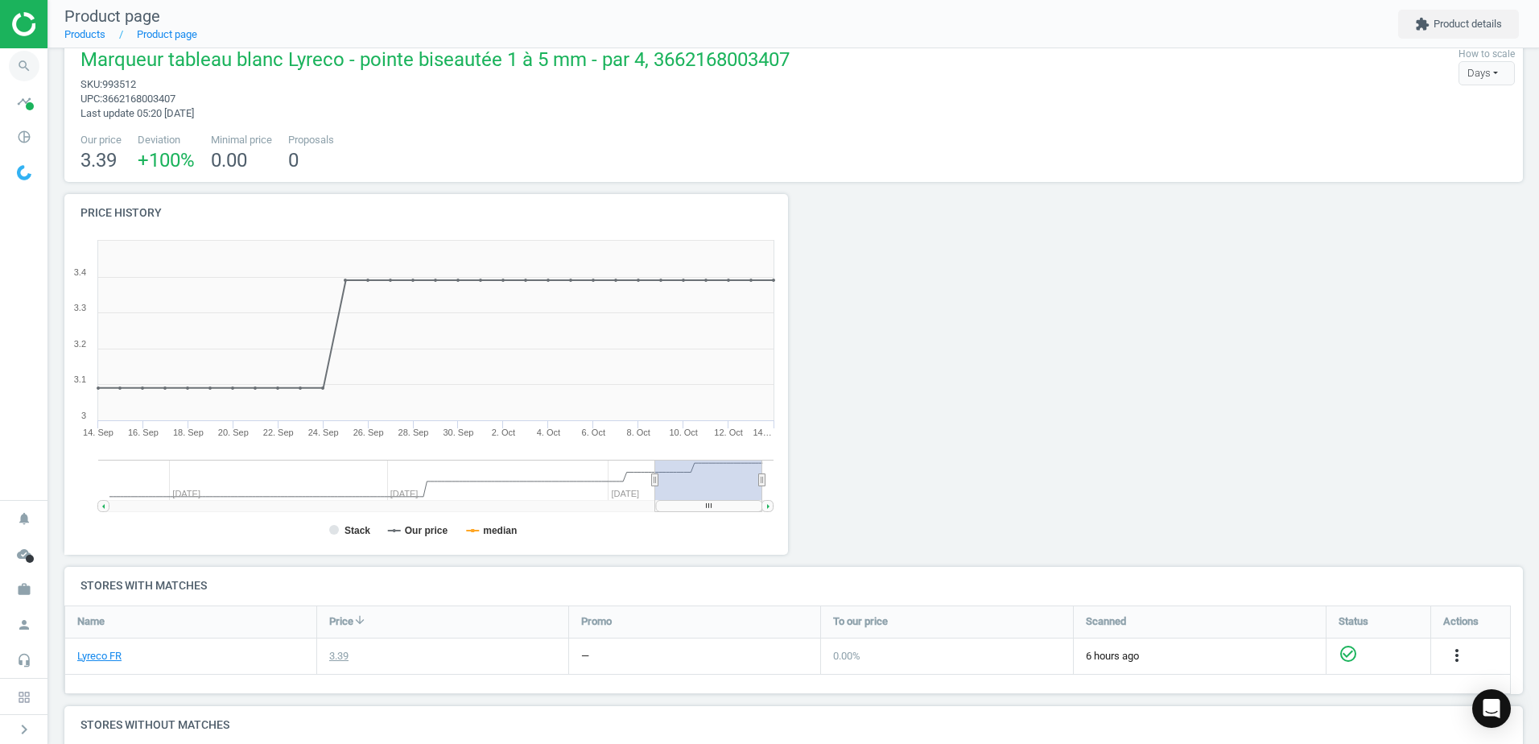
click at [33, 55] on icon "search" at bounding box center [24, 66] width 31 height 31
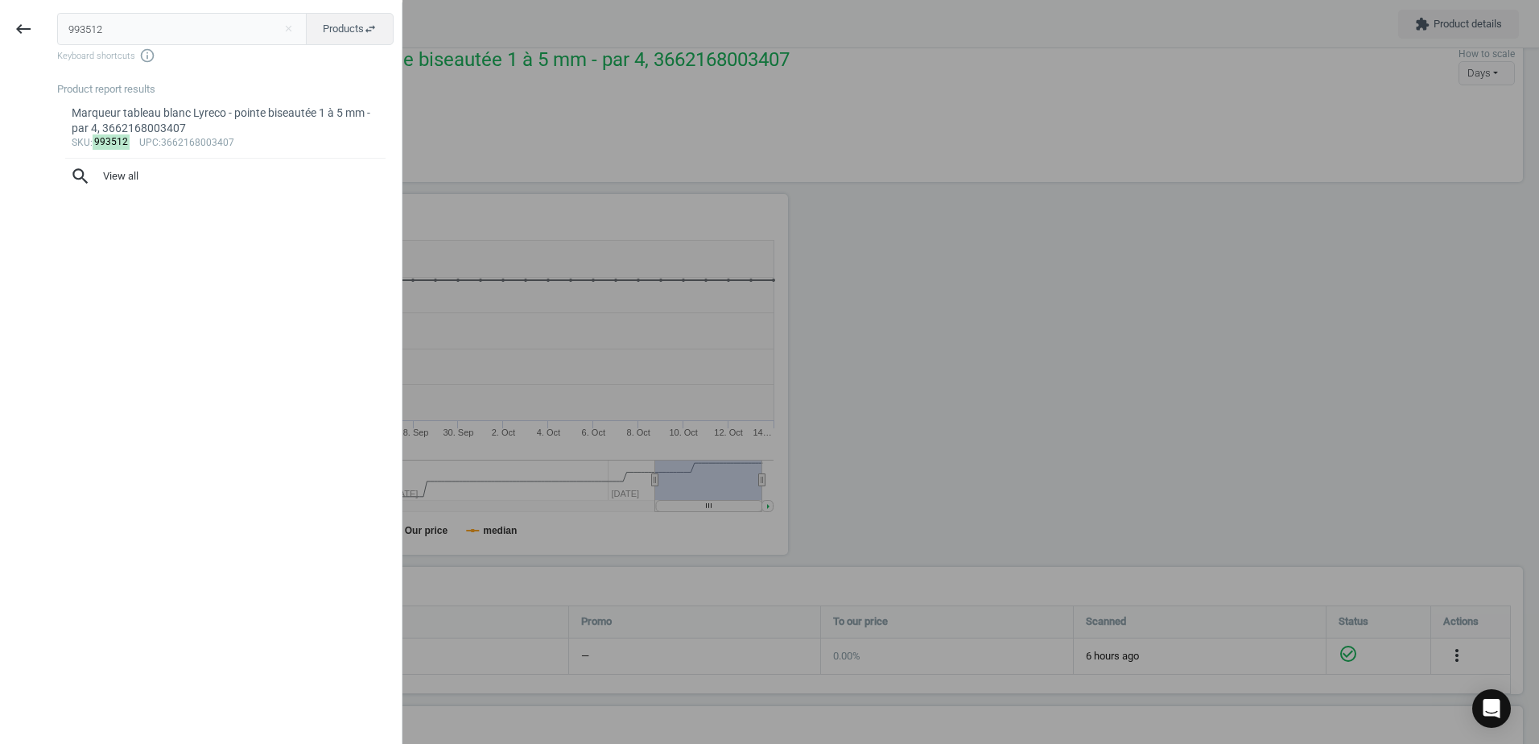
drag, startPoint x: 29, startPoint y: 36, endPoint x: -6, endPoint y: 40, distance: 34.8
click at [0, 40] on html "Group 2 Created with Sketch. ic/cloud_download/grey600 Created with Sketch. gra…" at bounding box center [769, 372] width 1539 height 744
type input "5366245"
drag, startPoint x: 216, startPoint y: 142, endPoint x: 221, endPoint y: 124, distance: 19.3
click at [221, 124] on div "sku : 5366245 upc :3662168006750" at bounding box center [226, 127] width 308 height 13
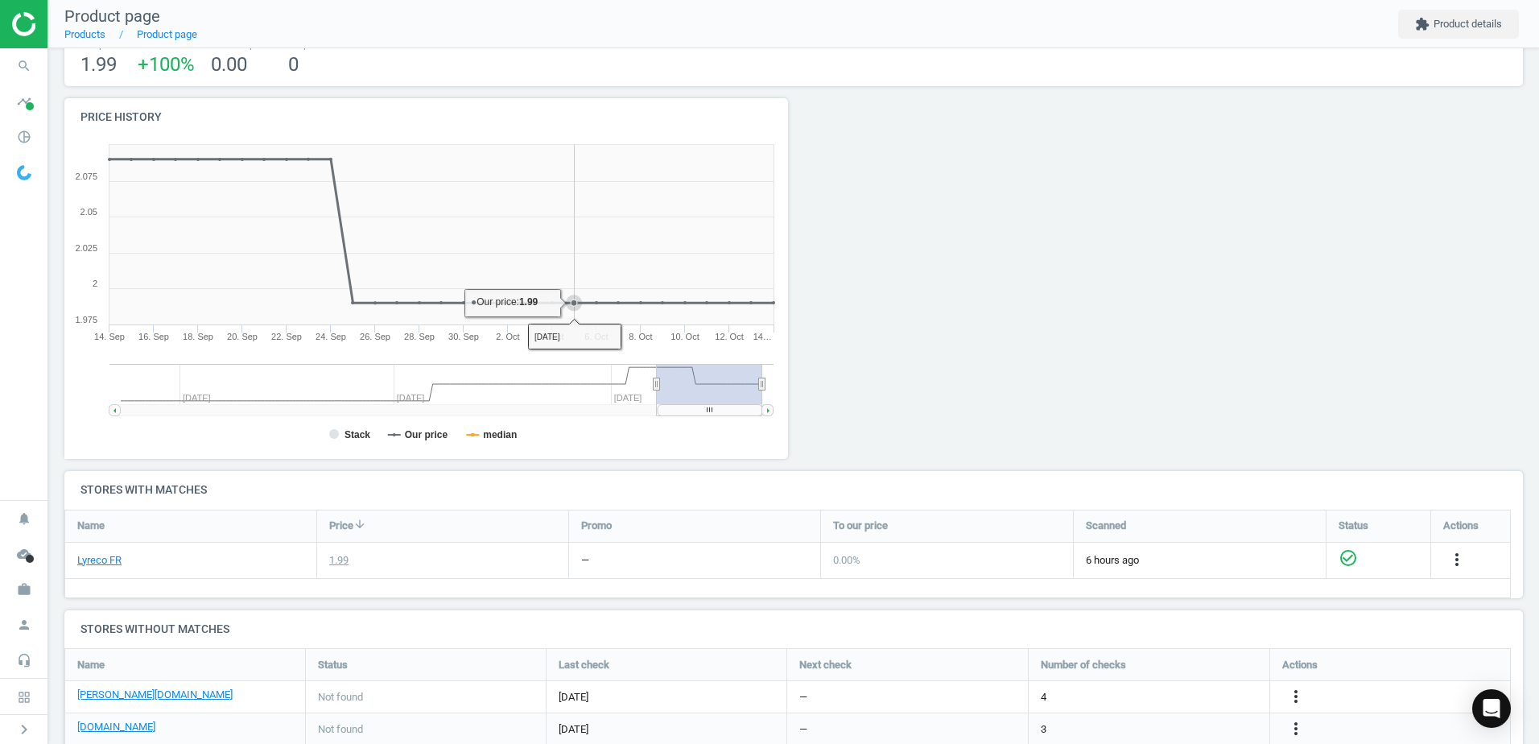
scroll to position [267, 0]
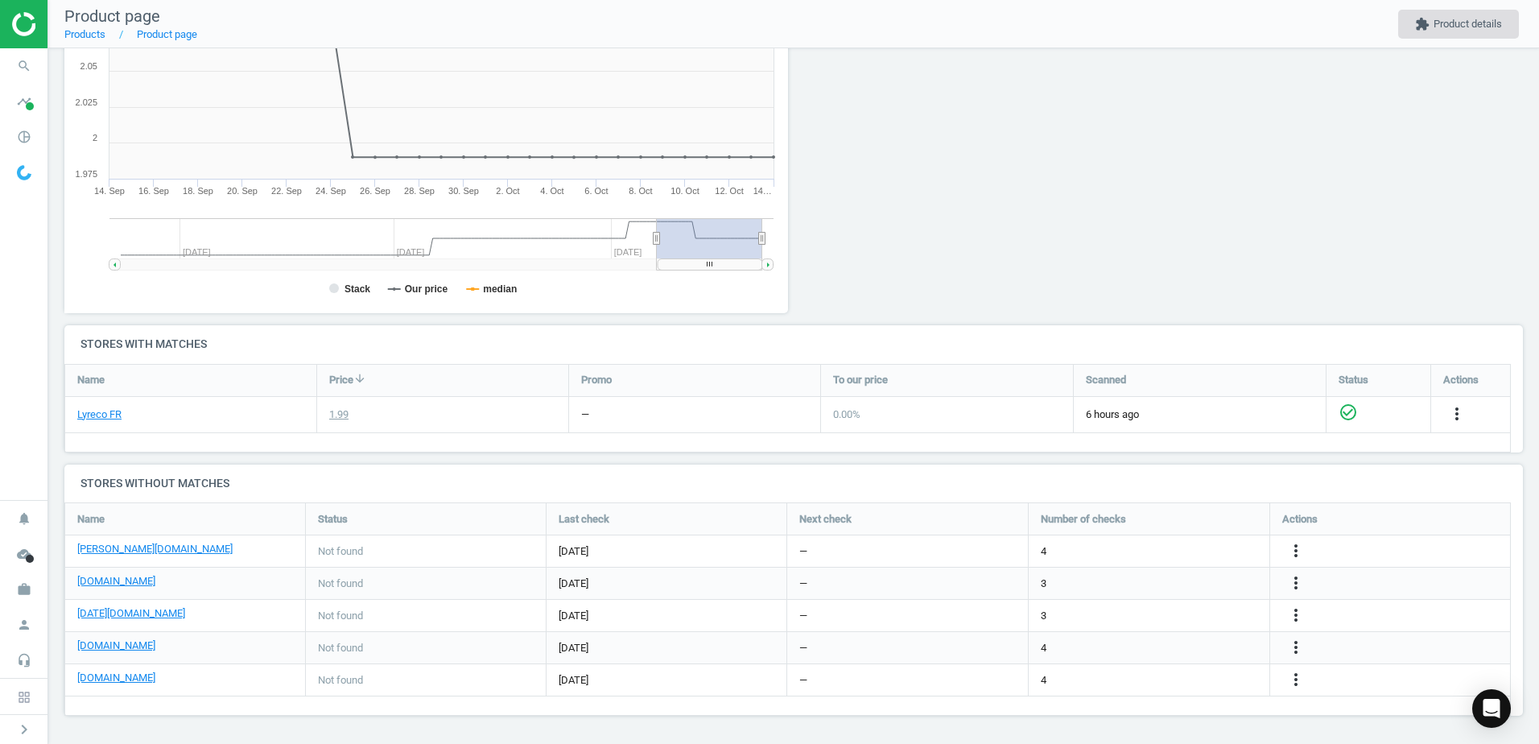
click at [1433, 20] on button "extension Product details" at bounding box center [1458, 24] width 121 height 29
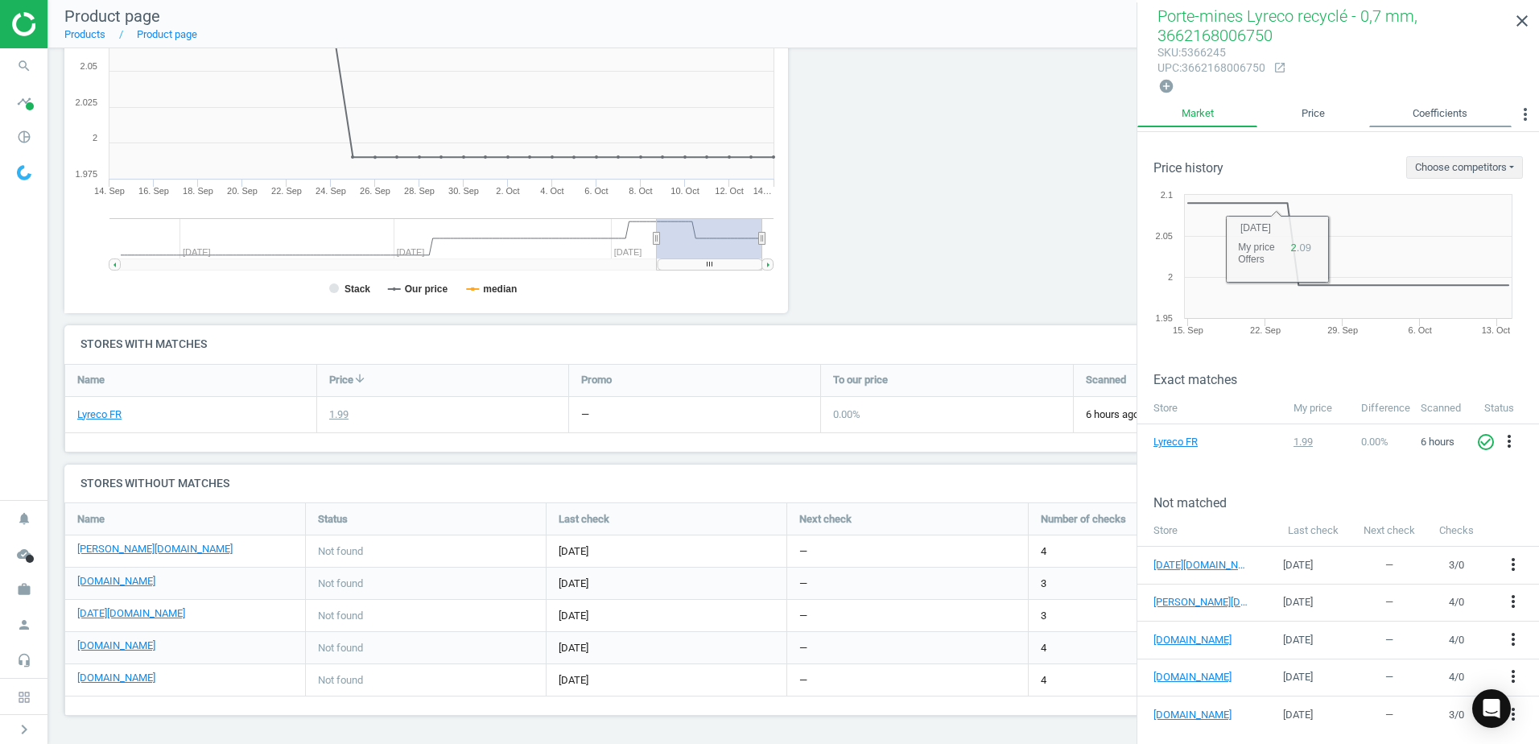
click at [1421, 109] on link "Coefficients" at bounding box center [1440, 114] width 142 height 27
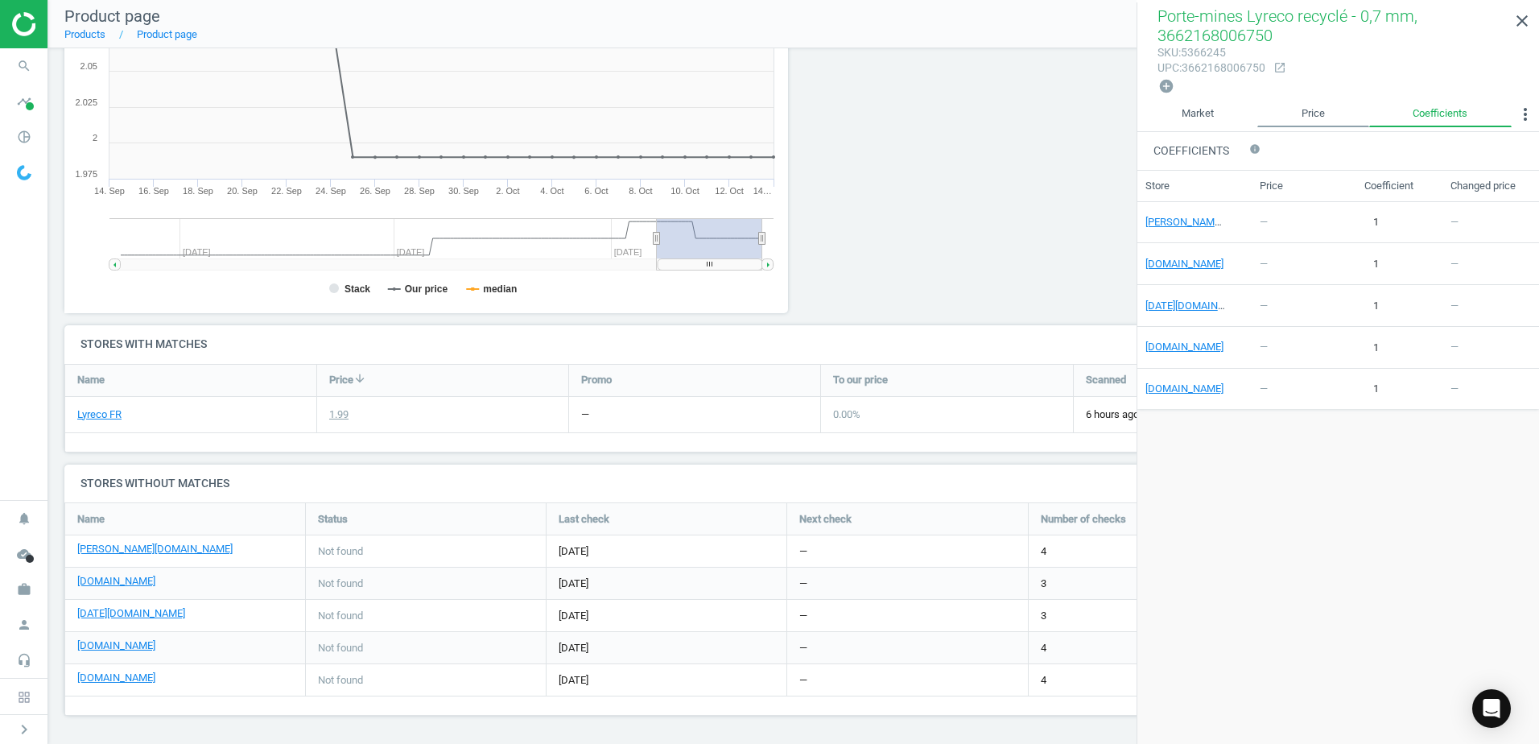
click at [1334, 109] on link "Price" at bounding box center [1312, 114] width 111 height 27
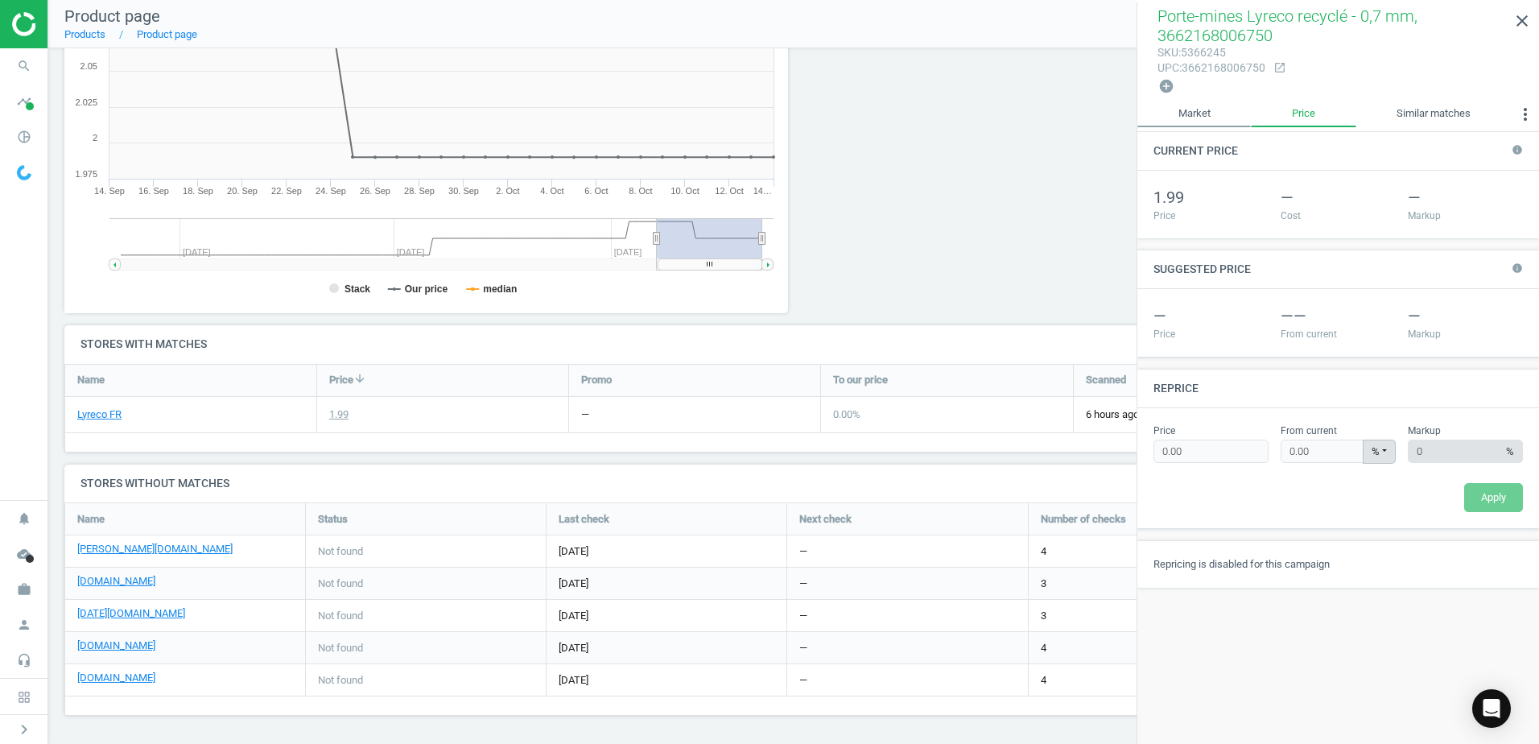
click at [1207, 113] on link "Market" at bounding box center [1193, 114] width 113 height 27
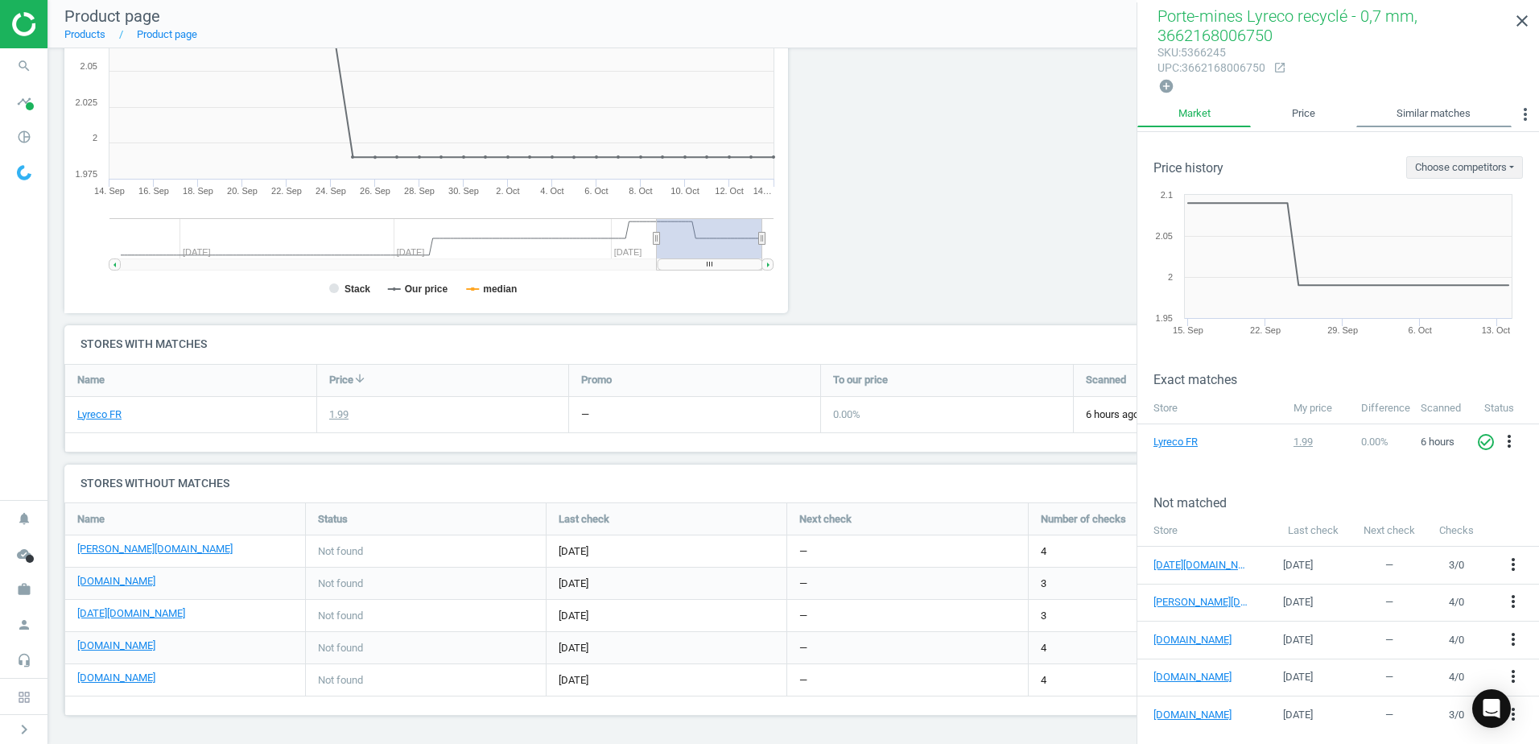
click at [1470, 108] on link "Similar matches" at bounding box center [1433, 114] width 155 height 27
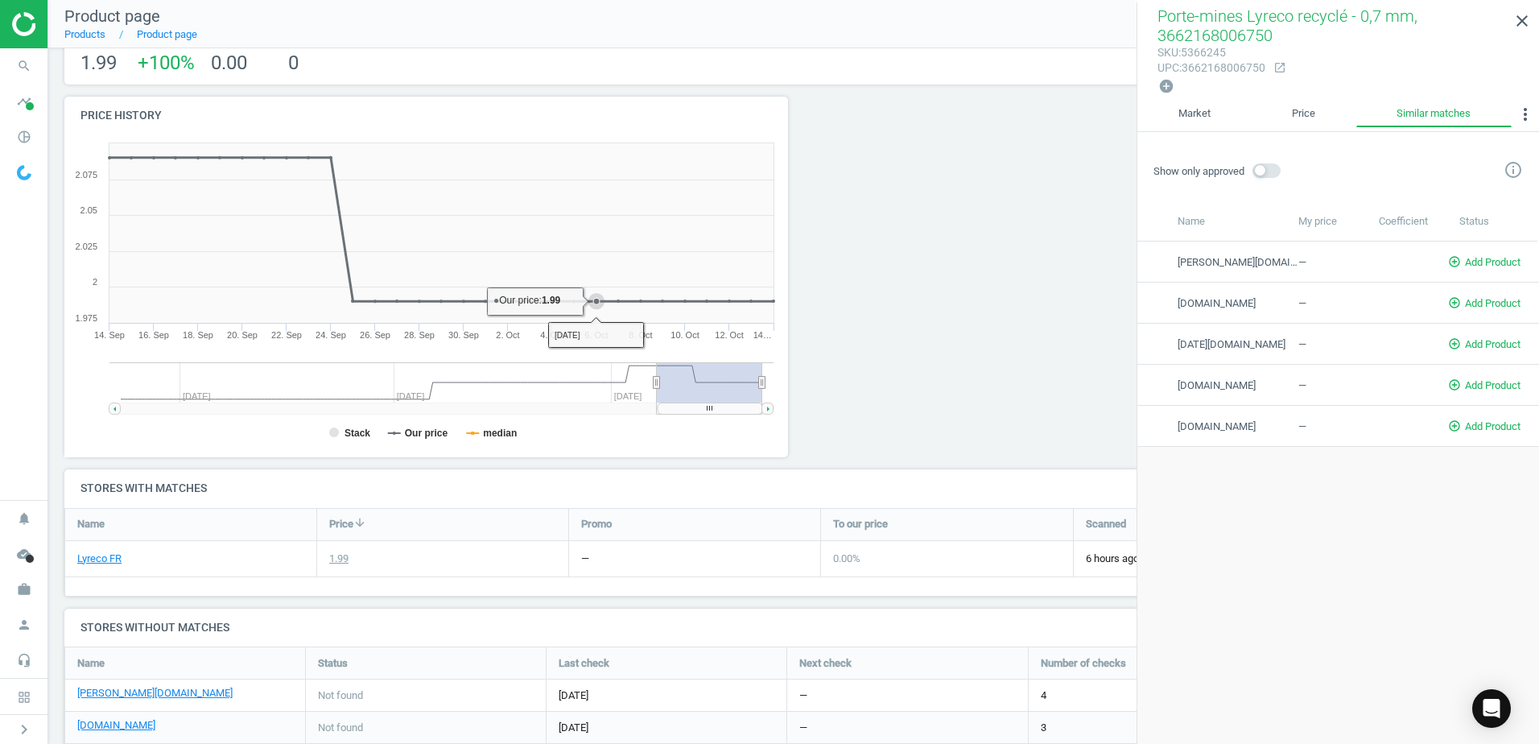
scroll to position [0, 0]
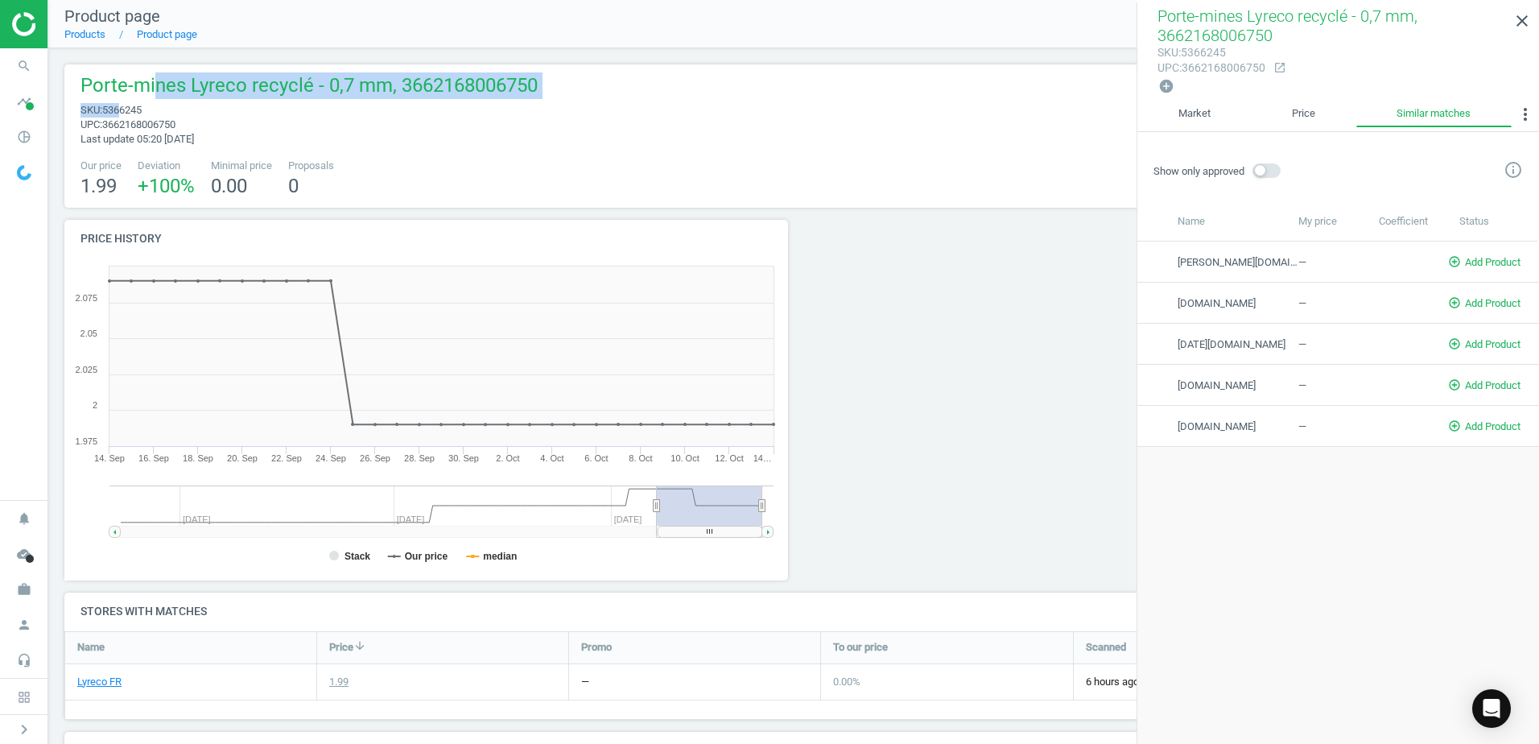
drag, startPoint x: 155, startPoint y: 102, endPoint x: 123, endPoint y: 109, distance: 32.0
click at [123, 109] on div "Porte-mines Lyreco recyclé - 0,7 mm, 3662168006750 sku : 5366245 upc : 36621680…" at bounding box center [304, 109] width 465 height 74
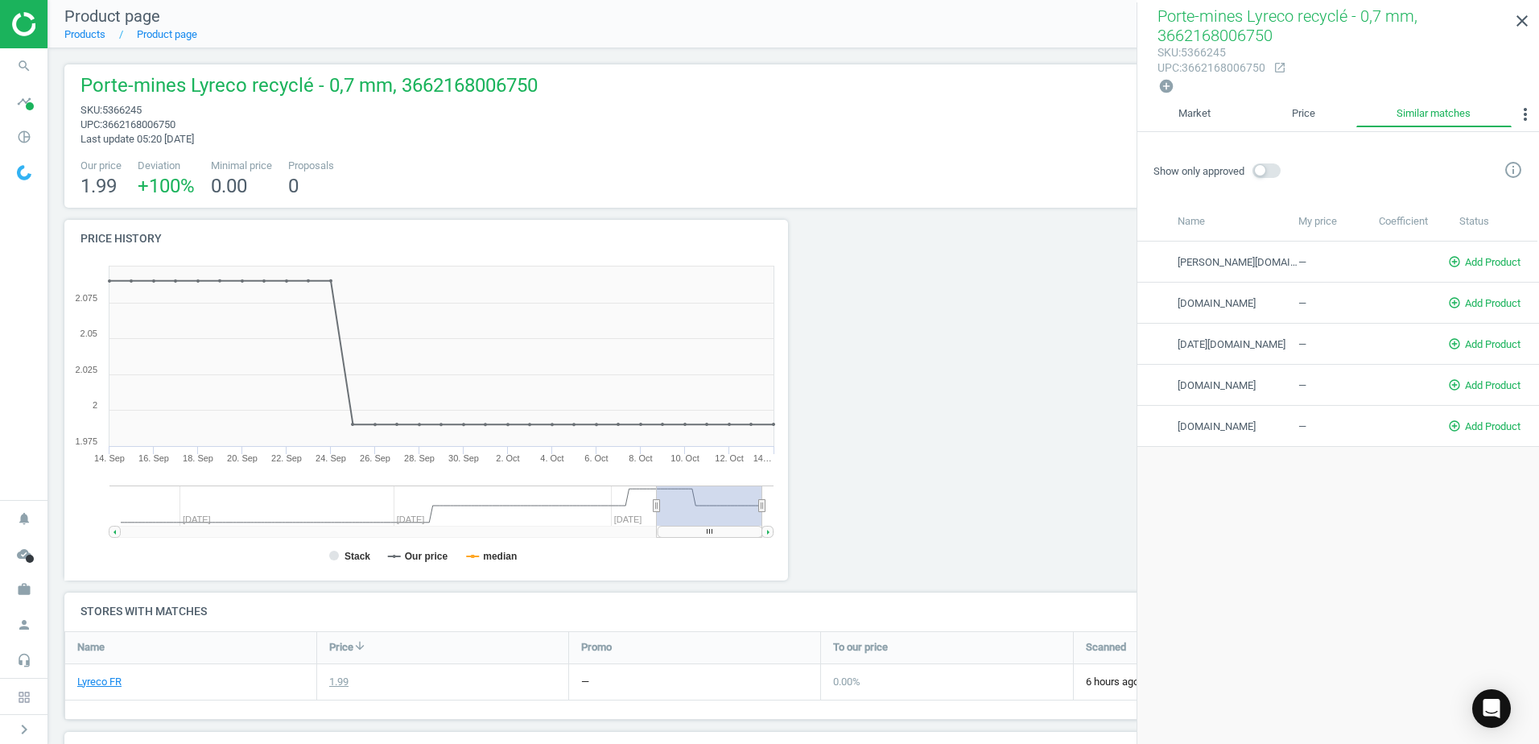
drag, startPoint x: 123, startPoint y: 109, endPoint x: 154, endPoint y: 106, distance: 30.7
click at [126, 109] on span "5366245" at bounding box center [121, 110] width 39 height 12
drag, startPoint x: 148, startPoint y: 117, endPoint x: 115, endPoint y: 109, distance: 34.2
click at [115, 109] on div "Porte-mines Lyreco recyclé - 0,7 mm, 3662168006750 sku : 5366245 upc : 36621680…" at bounding box center [304, 109] width 465 height 74
drag, startPoint x: 115, startPoint y: 109, endPoint x: 106, endPoint y: 108, distance: 8.9
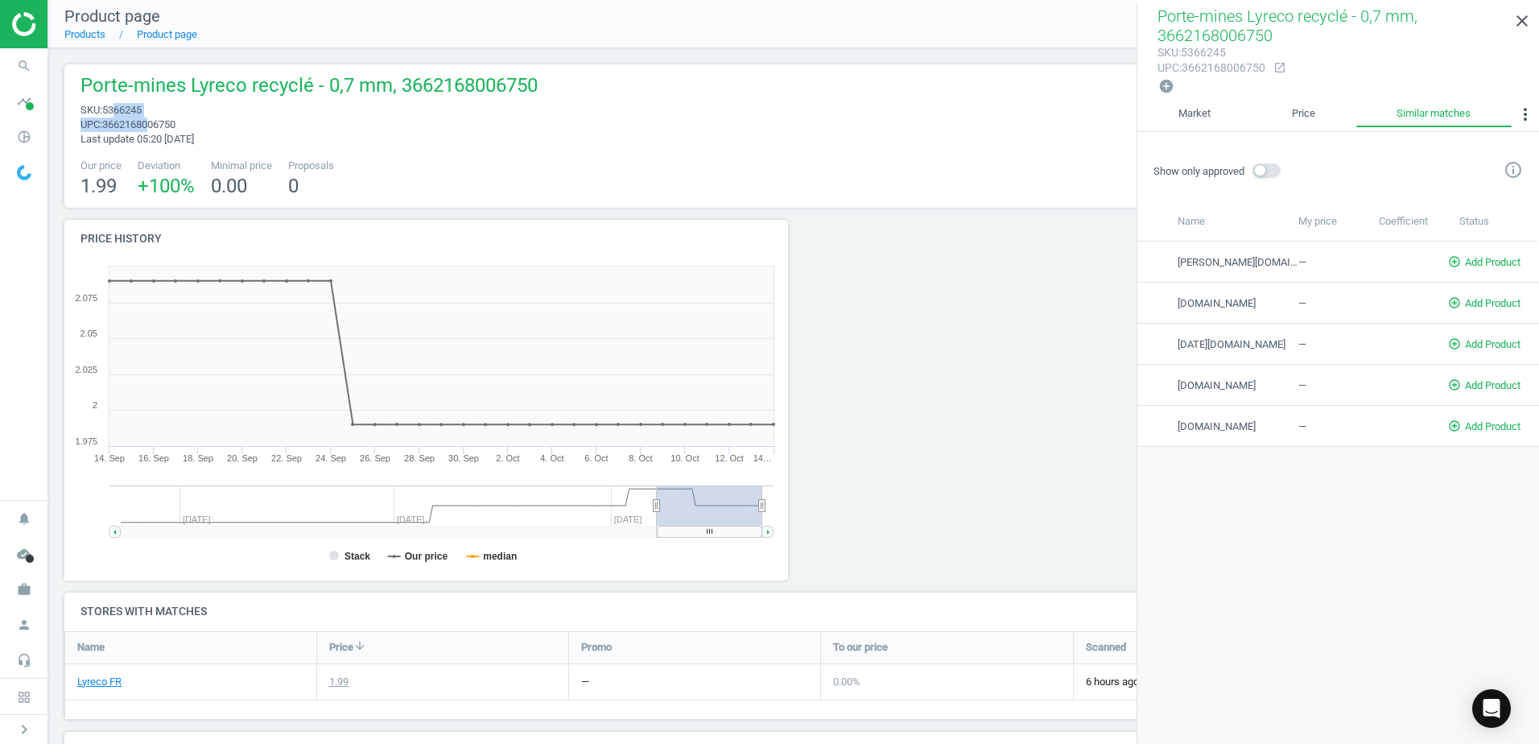
click at [113, 108] on span "5366245" at bounding box center [121, 110] width 39 height 12
drag, startPoint x: 103, startPoint y: 107, endPoint x: 155, endPoint y: 109, distance: 51.5
click at [155, 109] on span "sku : 5366245" at bounding box center [308, 110] width 457 height 14
copy span "5366245"
click at [25, 64] on icon "search" at bounding box center [24, 66] width 31 height 31
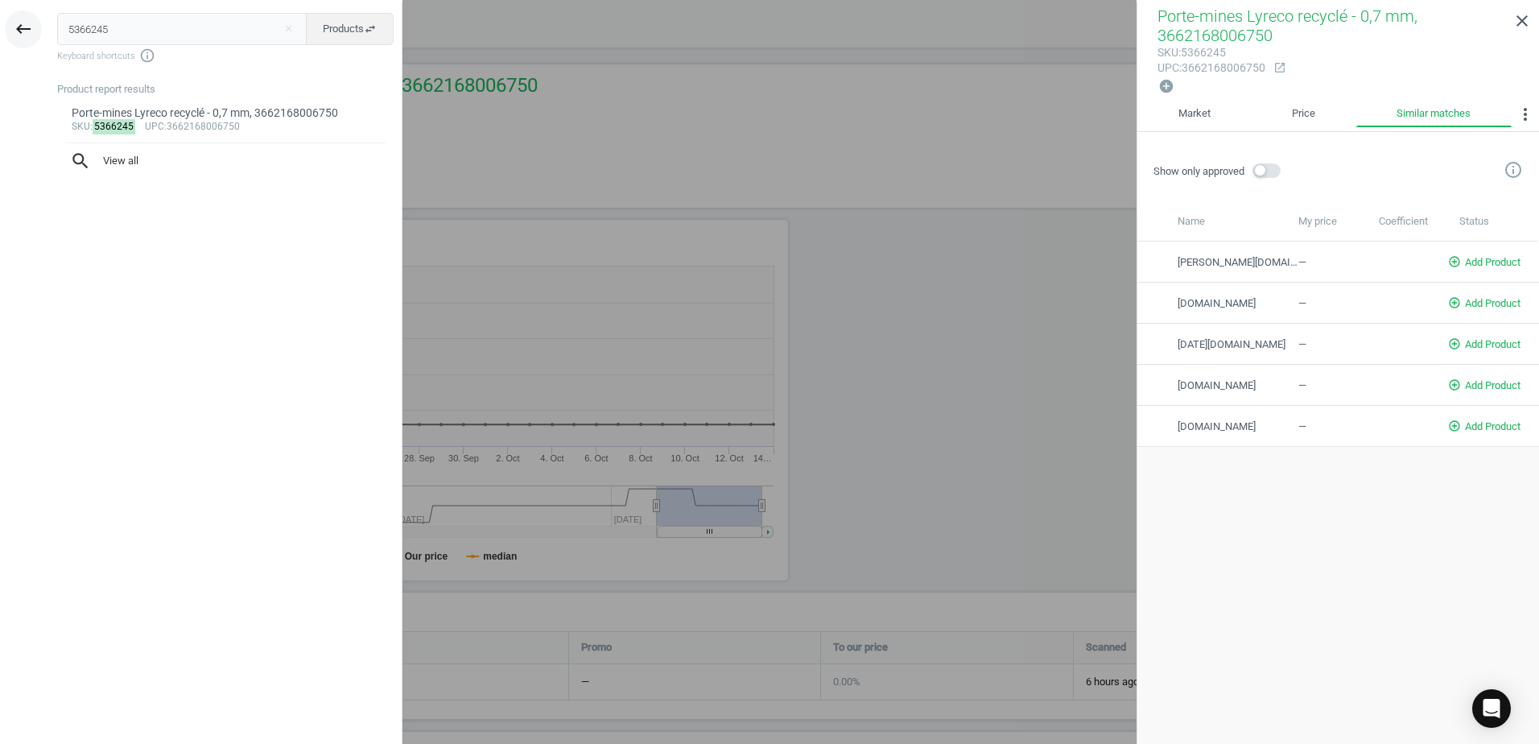
drag, startPoint x: 122, startPoint y: 19, endPoint x: 28, endPoint y: 31, distance: 94.1
click at [32, 26] on div "keyboard_backspace 5366245 close Products swap_horiz Keyboard shortcuts info_ou…" at bounding box center [201, 374] width 402 height 744
type input "18532839"
click at [183, 109] on div "Support de téléphone voiture 87mm Muvit grille d'aération, 3663111175493" at bounding box center [226, 120] width 308 height 31
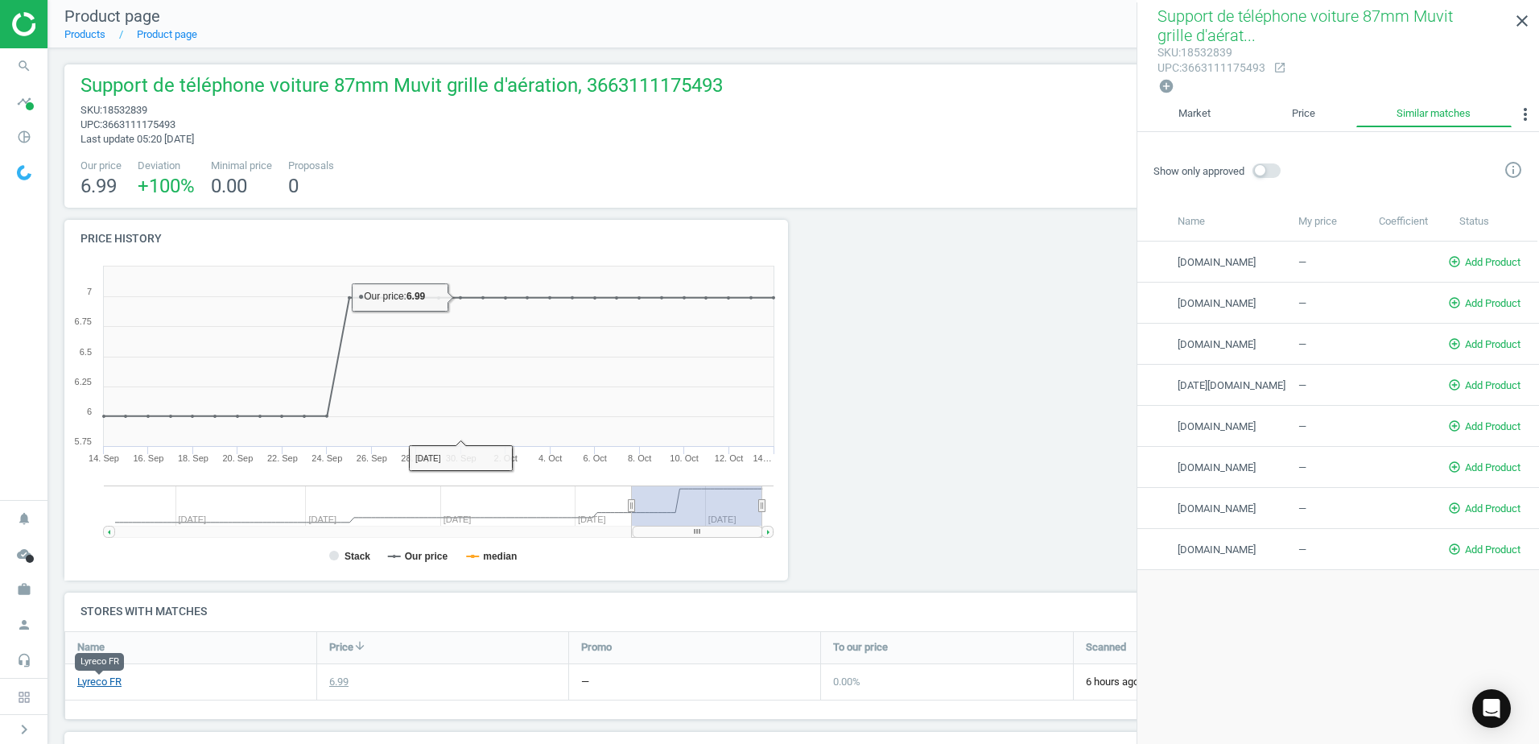
click at [105, 683] on link "Lyreco FR" at bounding box center [99, 681] width 44 height 14
